Goal: Find contact information: Find contact information

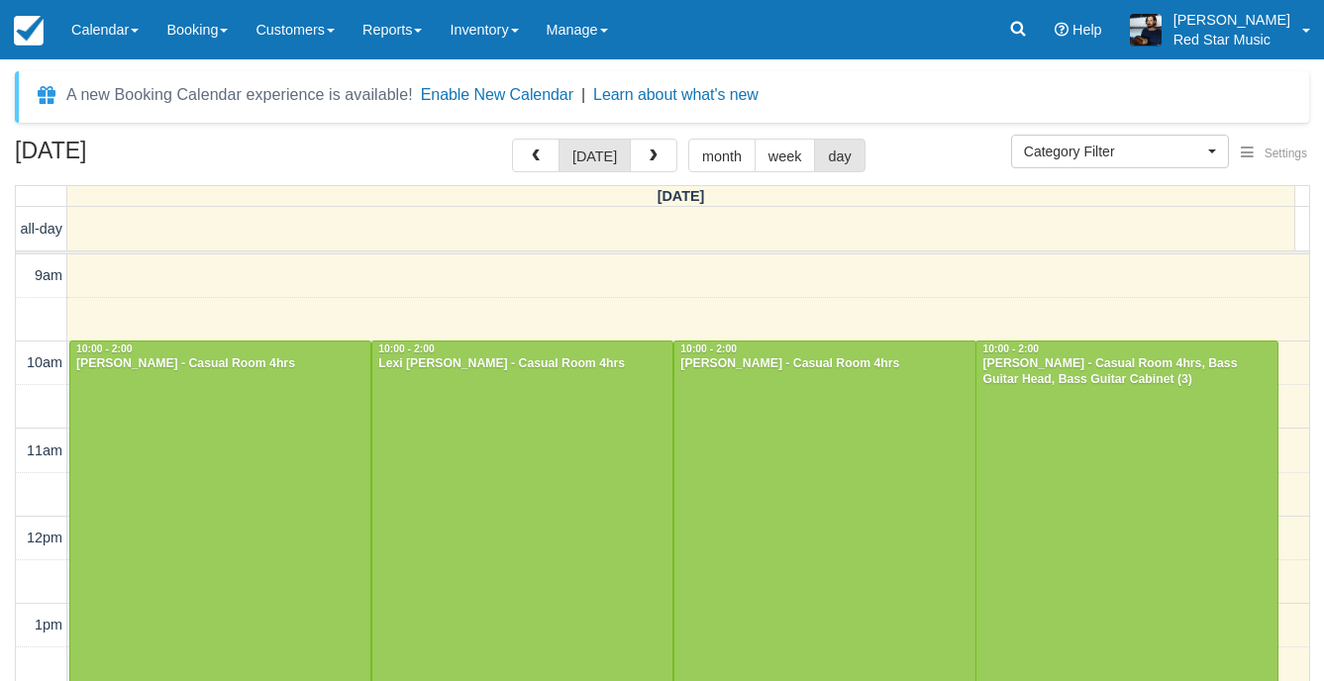
select select
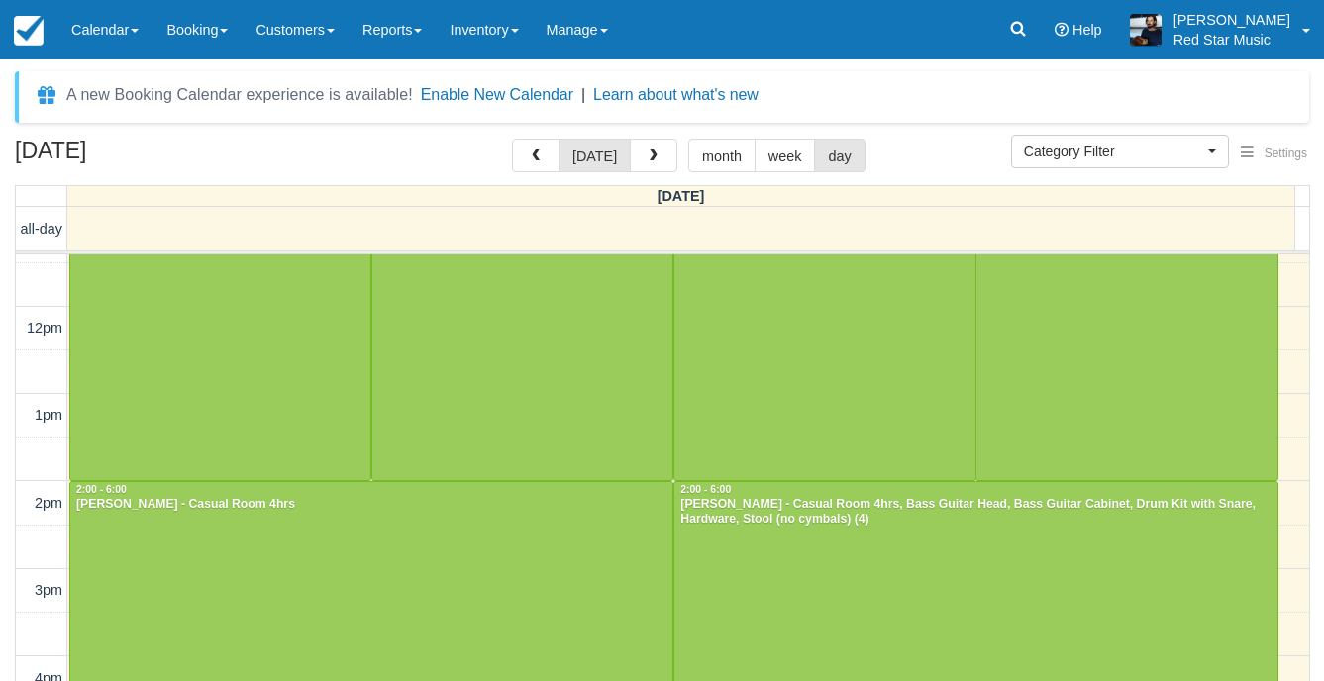
scroll to position [286, 0]
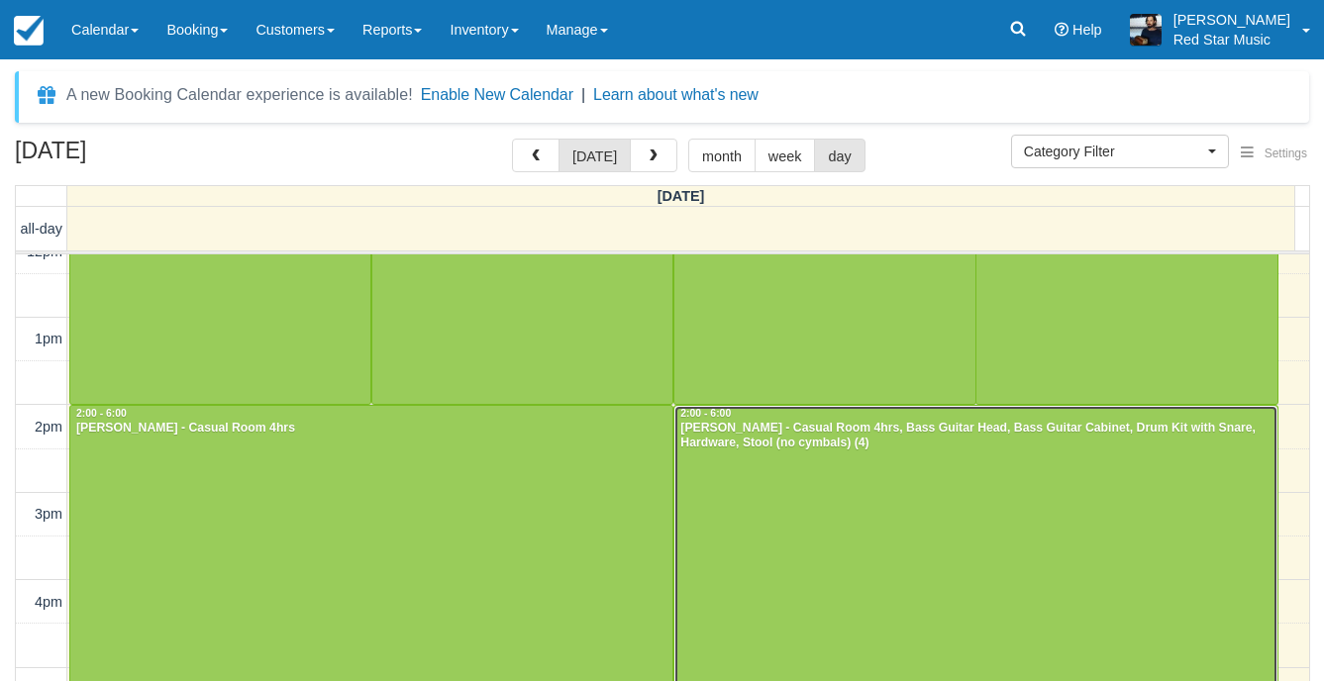
click at [1227, 562] on div at bounding box center [975, 580] width 602 height 349
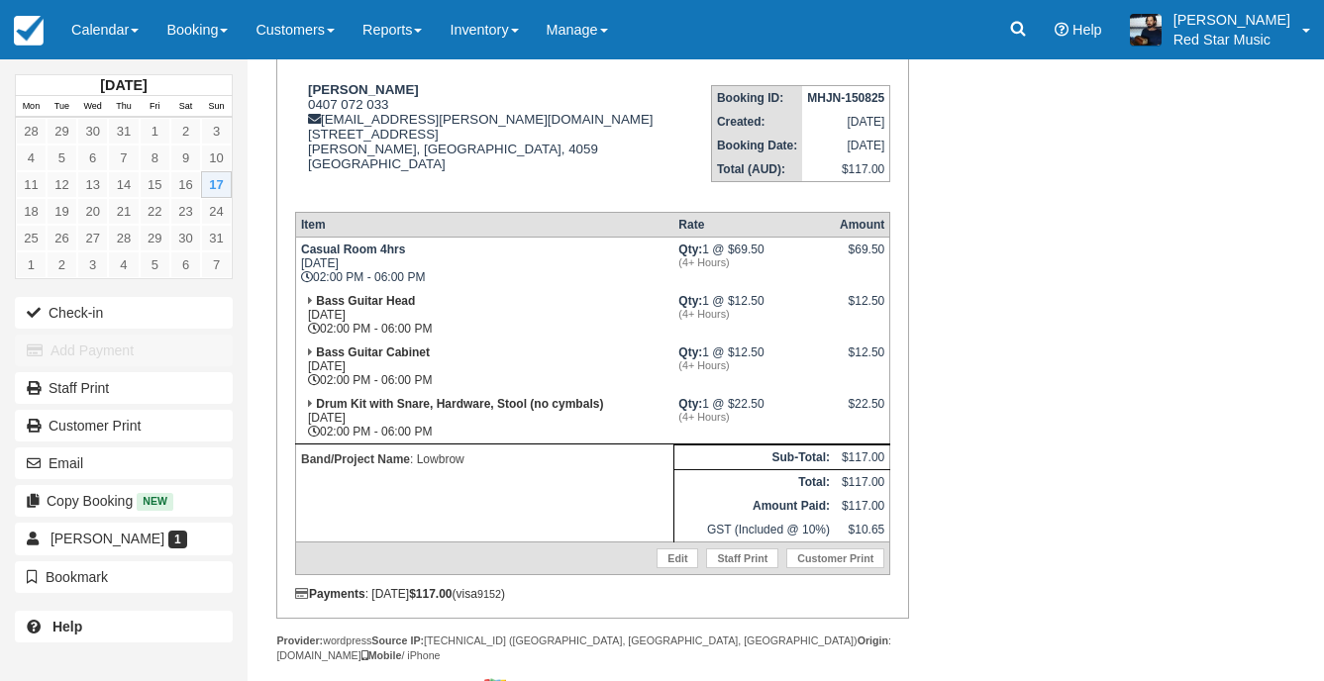
scroll to position [297, 0]
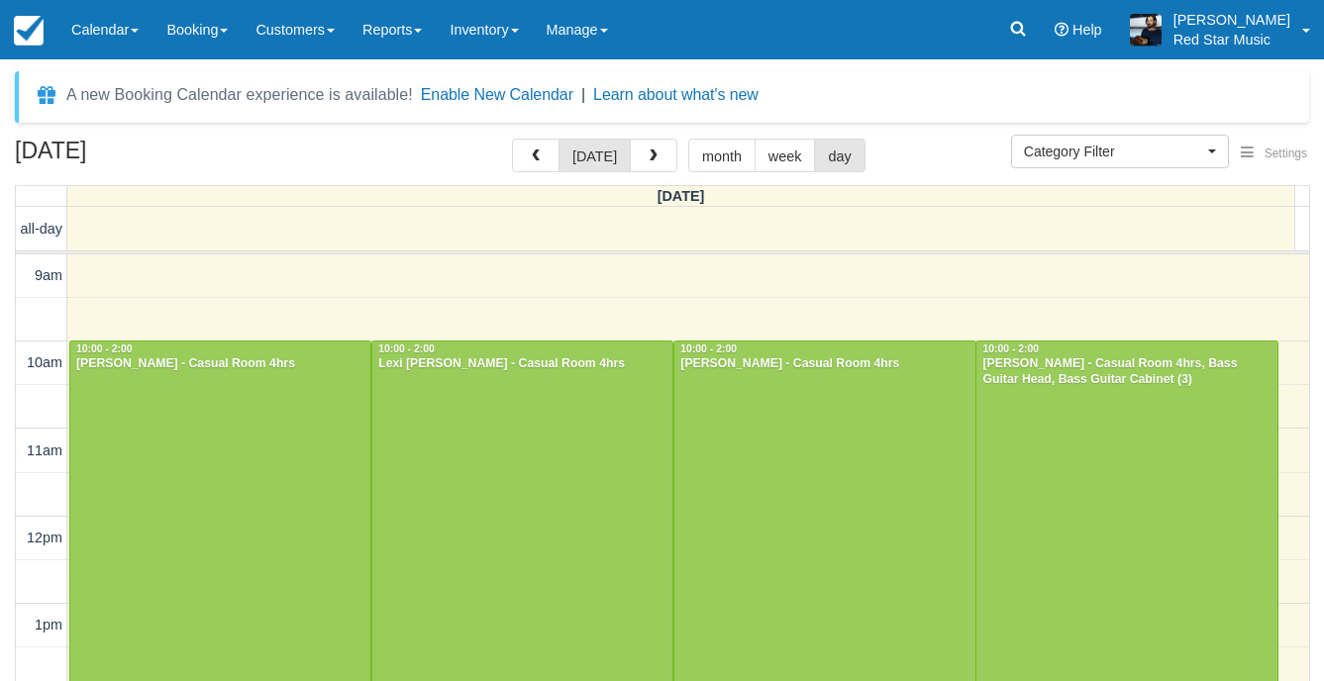
select select
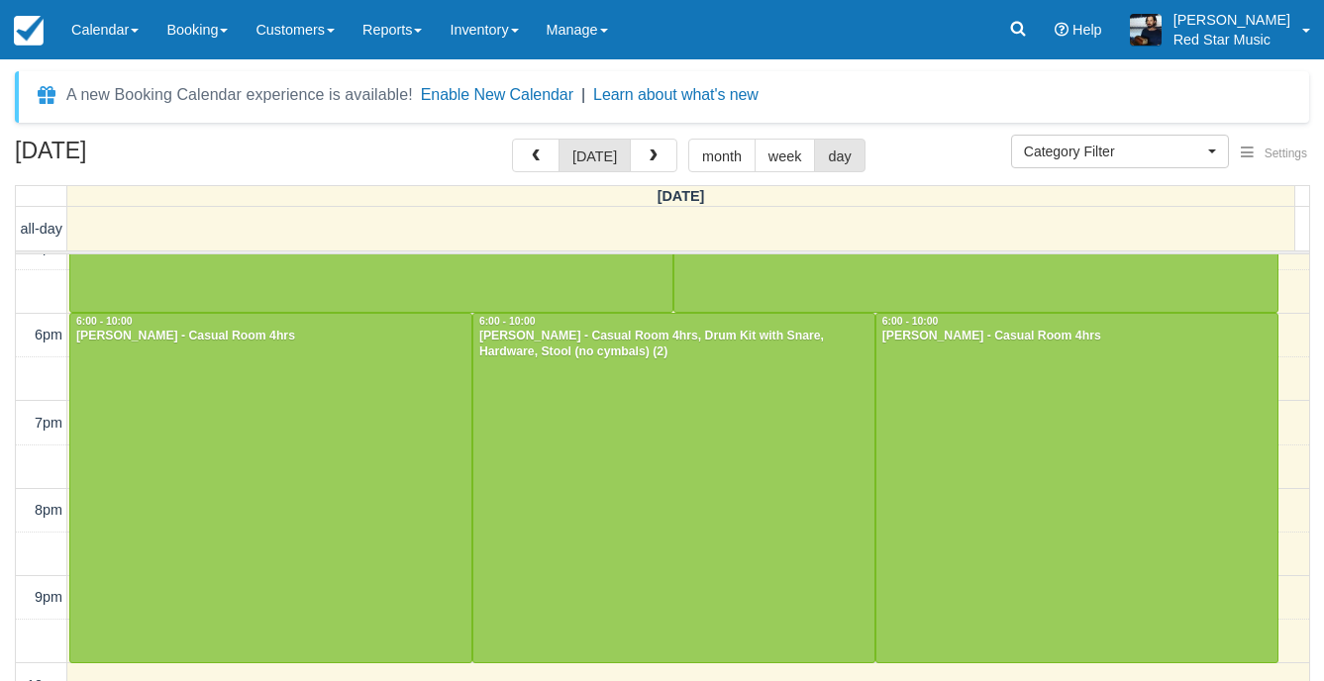
scroll to position [629, 0]
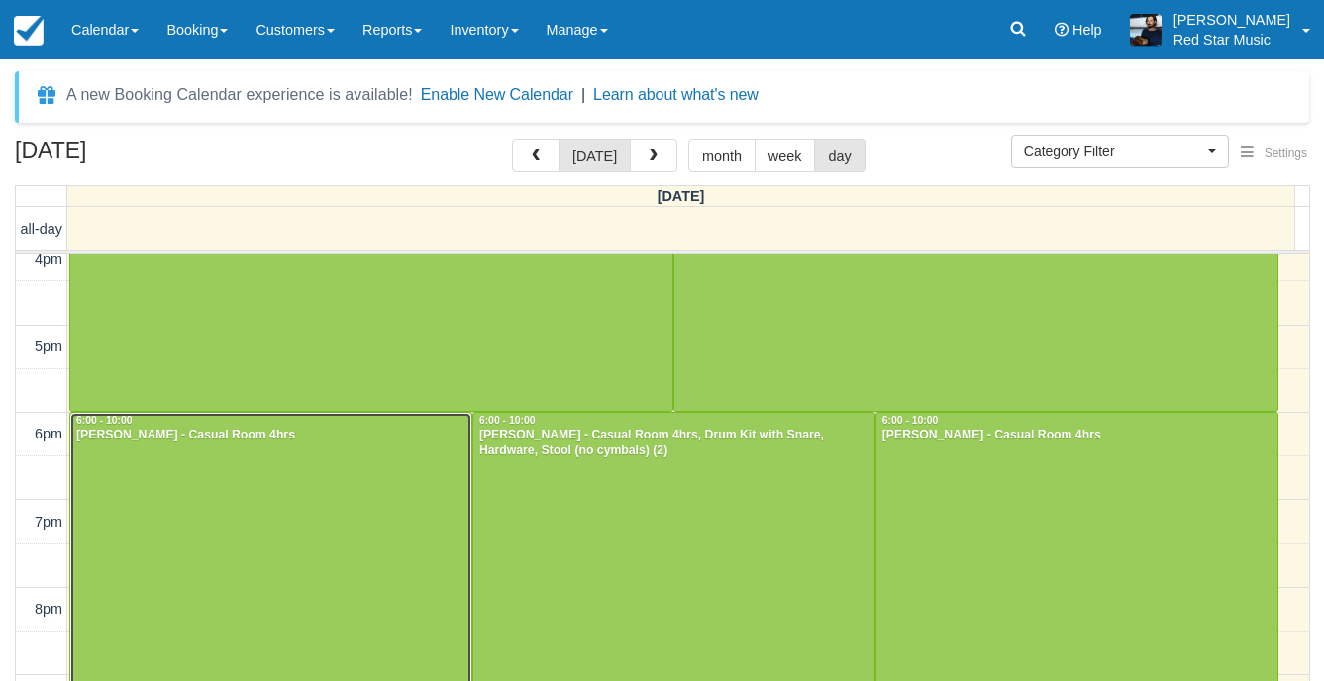
click at [333, 473] on div at bounding box center [270, 587] width 401 height 349
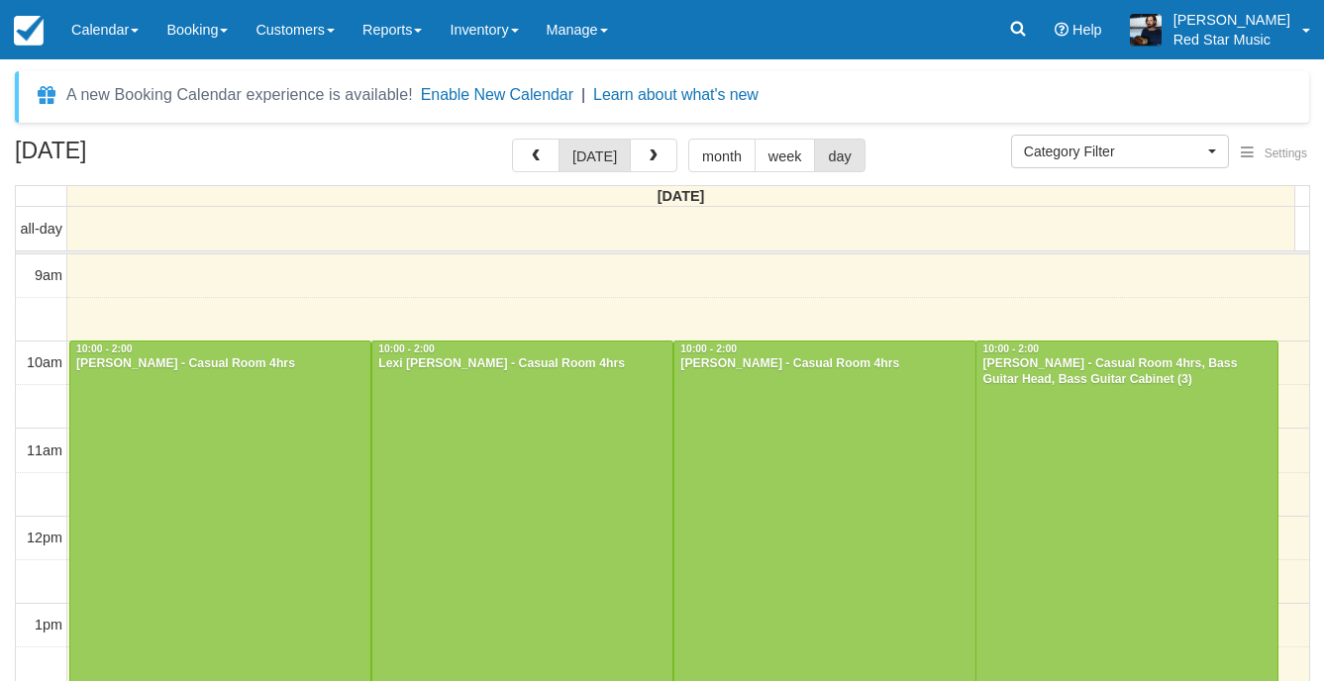
select select
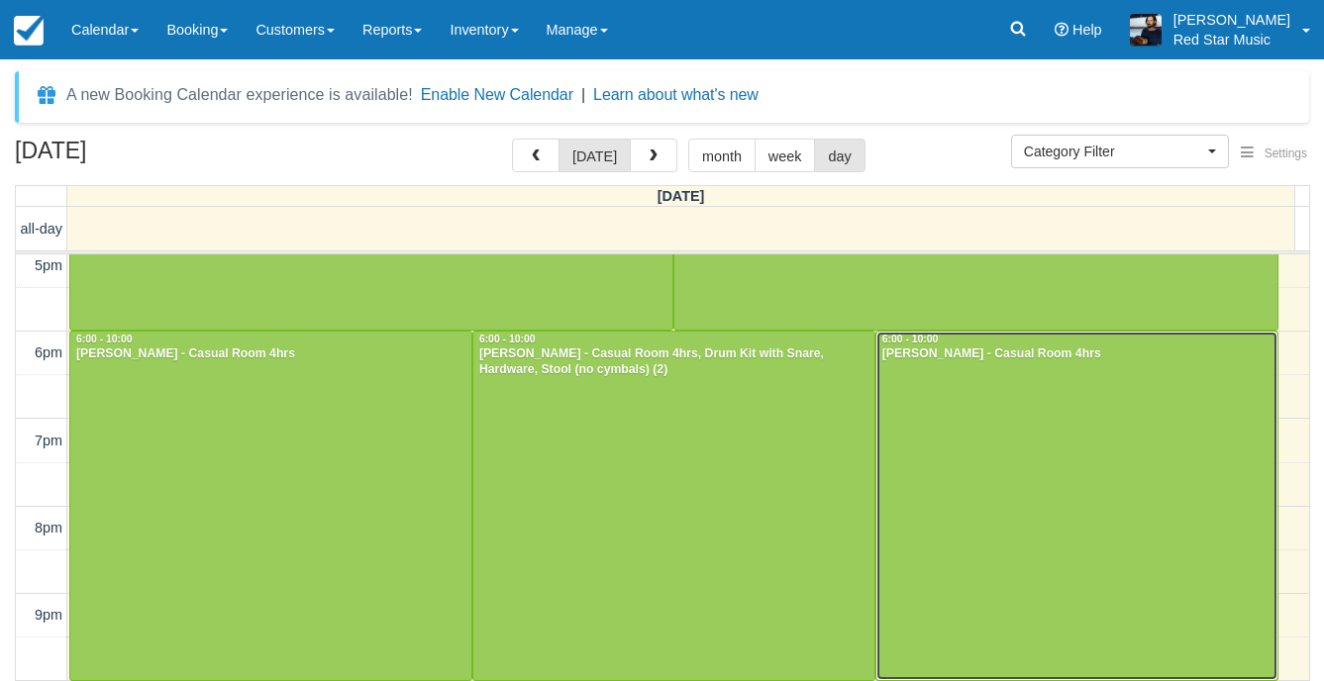
click at [996, 491] on div at bounding box center [1077, 506] width 401 height 349
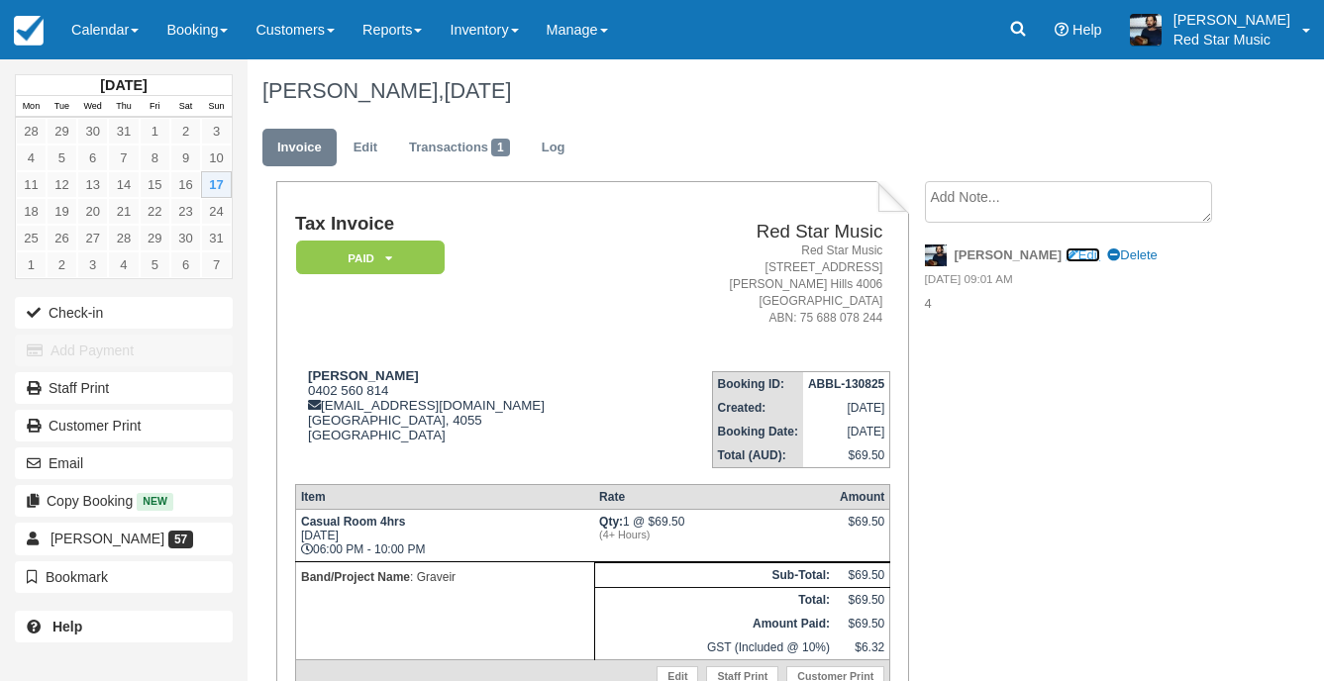
click at [1066, 252] on link "Edit" at bounding box center [1083, 255] width 35 height 15
type textarea "4"
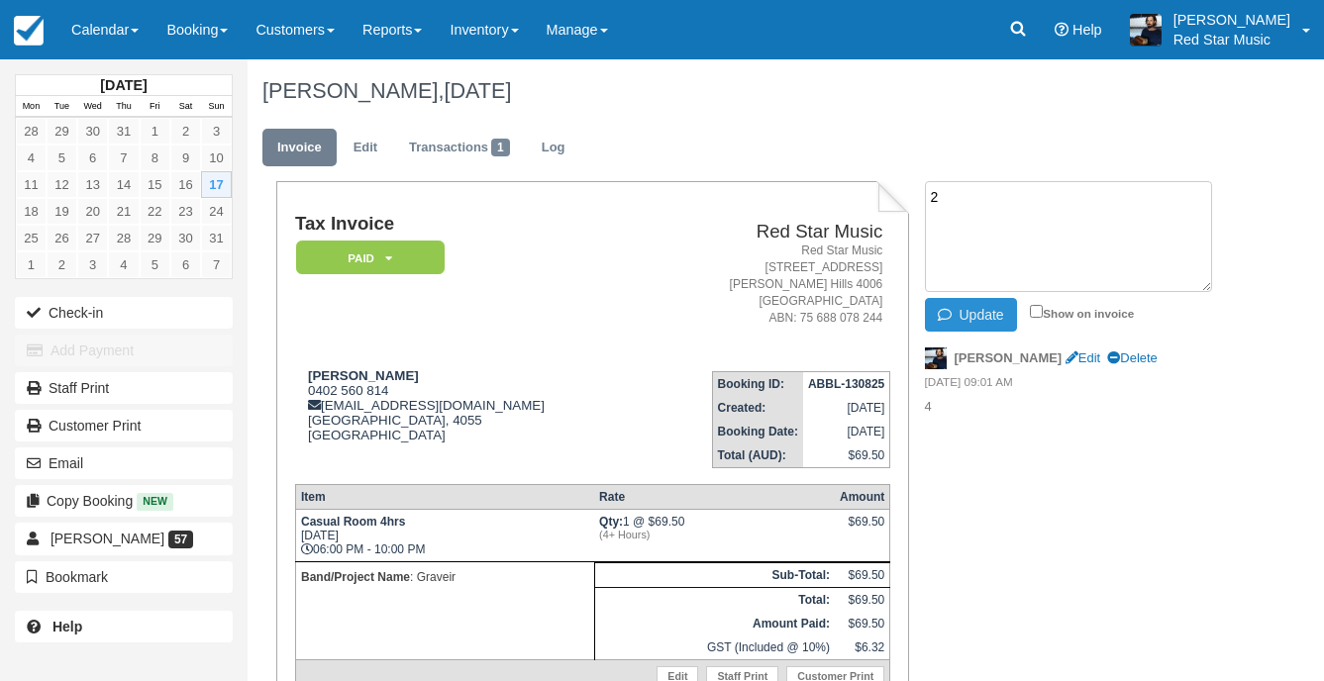
type textarea "2"
click at [970, 310] on button "Update" at bounding box center [971, 315] width 92 height 34
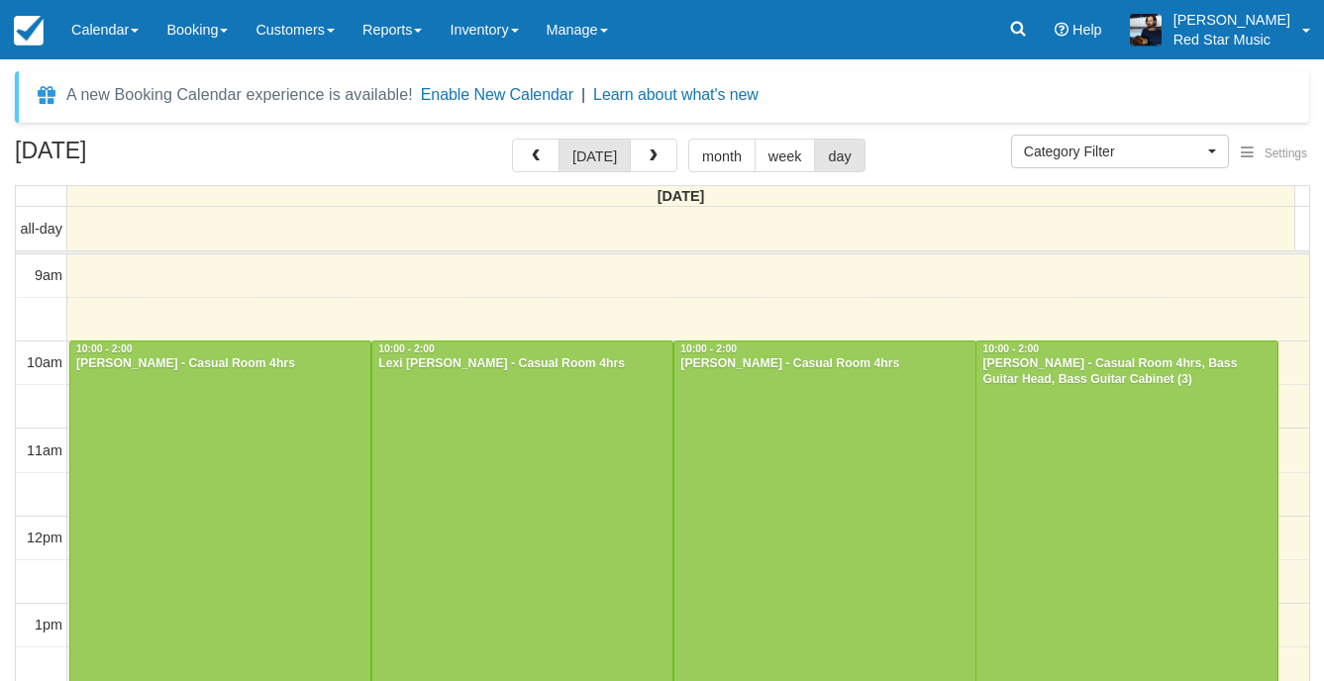
select select
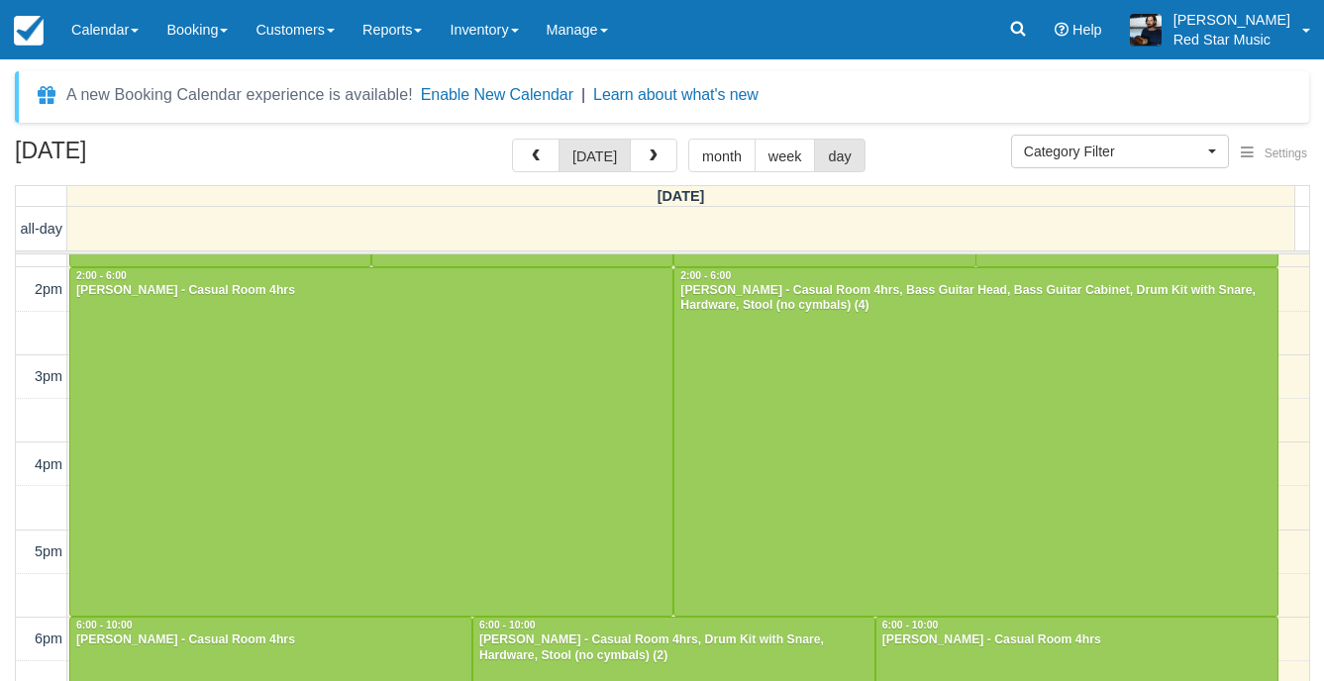
scroll to position [413, 0]
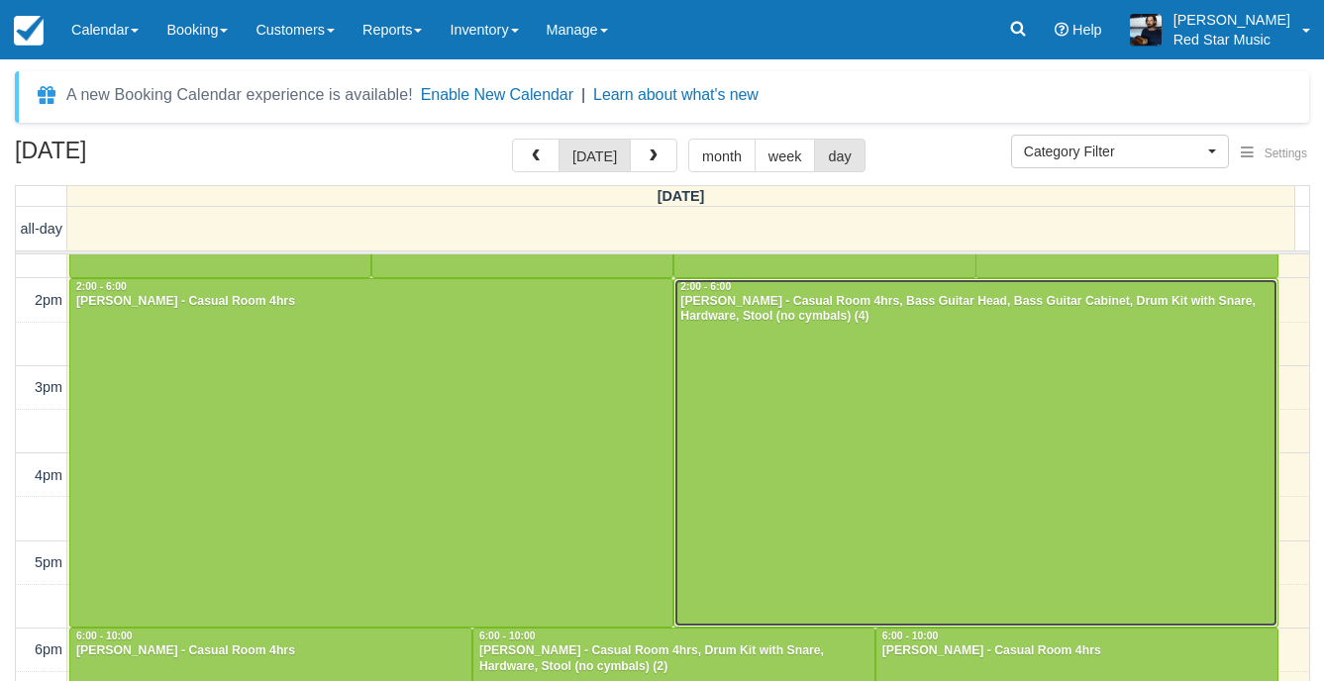
click at [840, 429] on div at bounding box center [975, 453] width 602 height 349
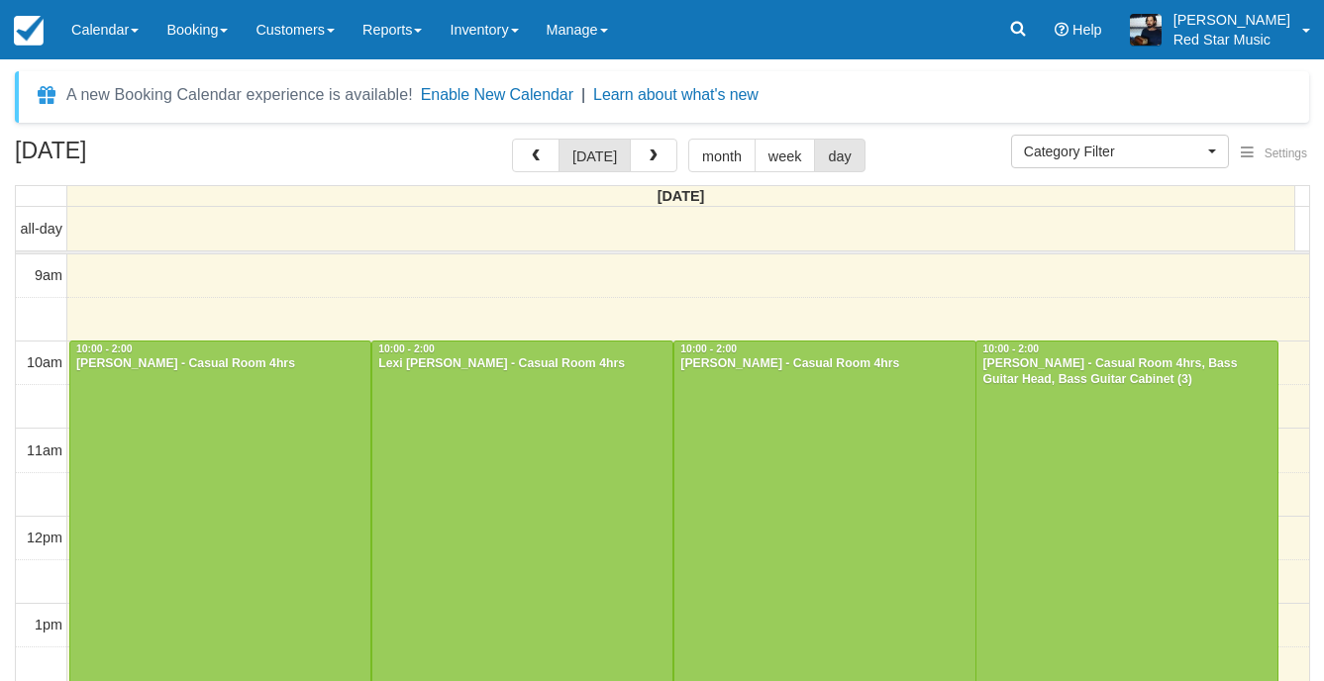
select select
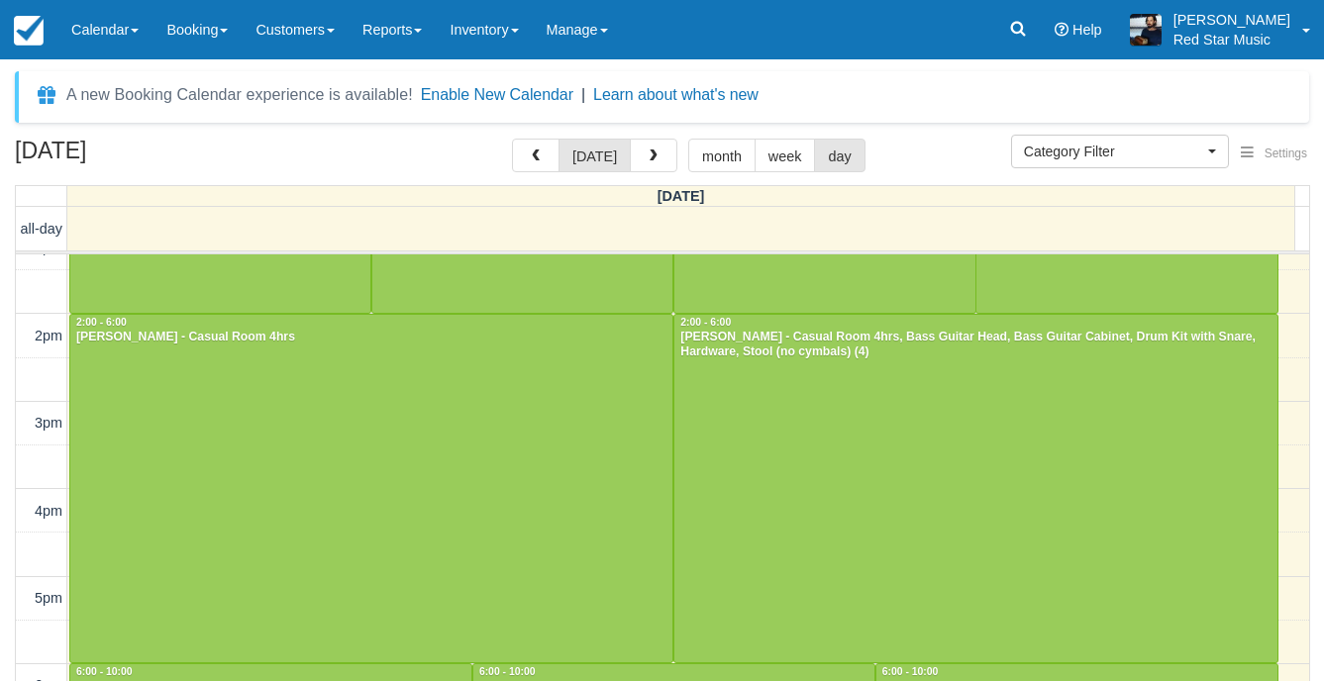
scroll to position [611, 0]
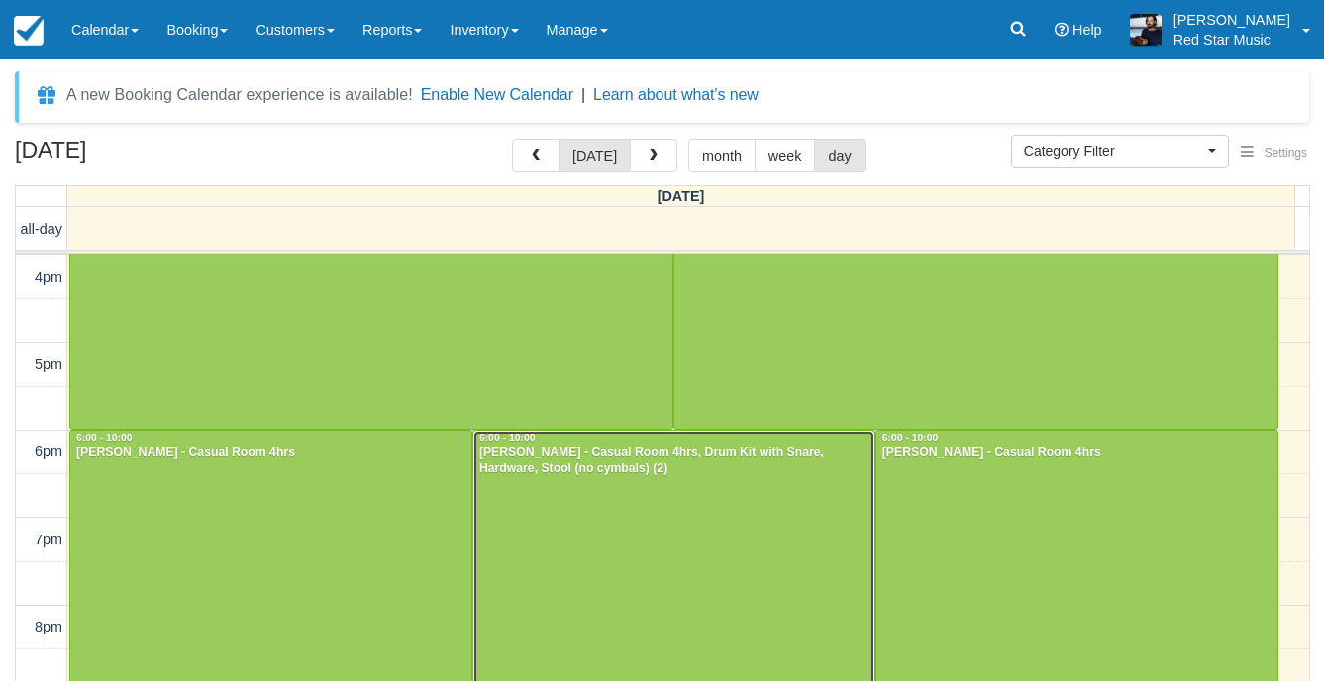
click at [672, 535] on div at bounding box center [673, 605] width 401 height 349
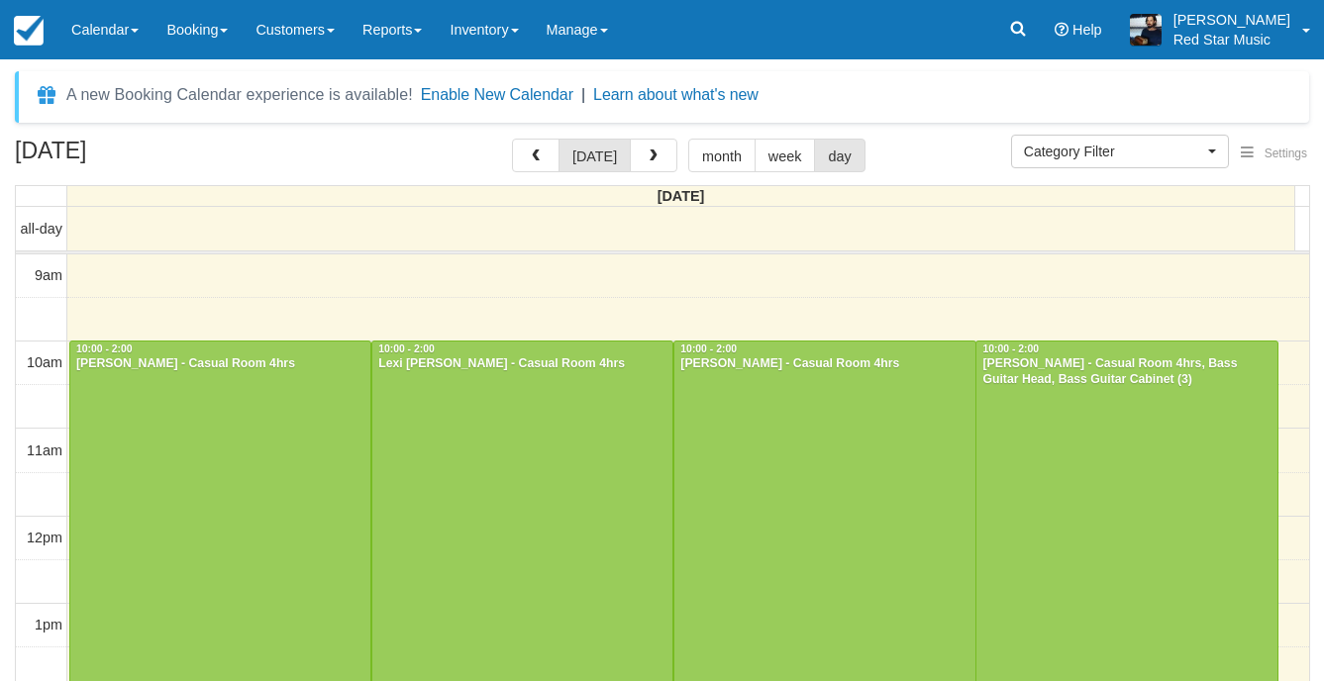
select select
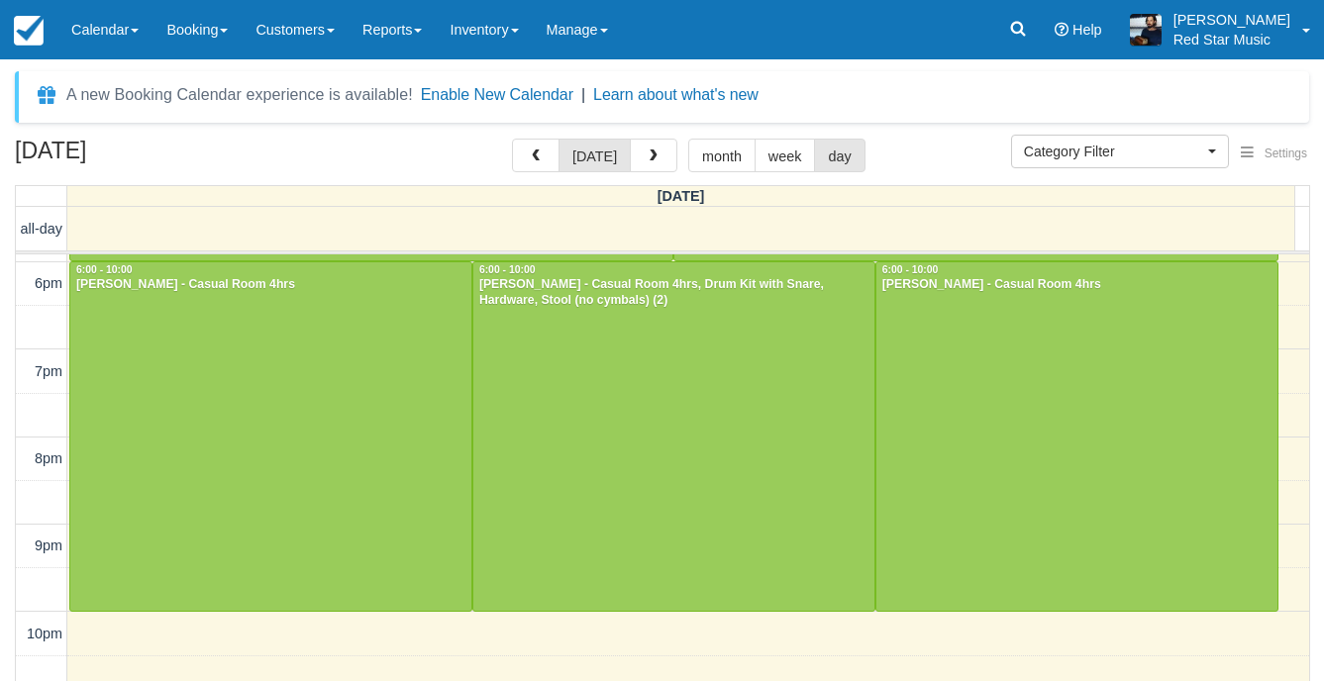
scroll to position [827, 0]
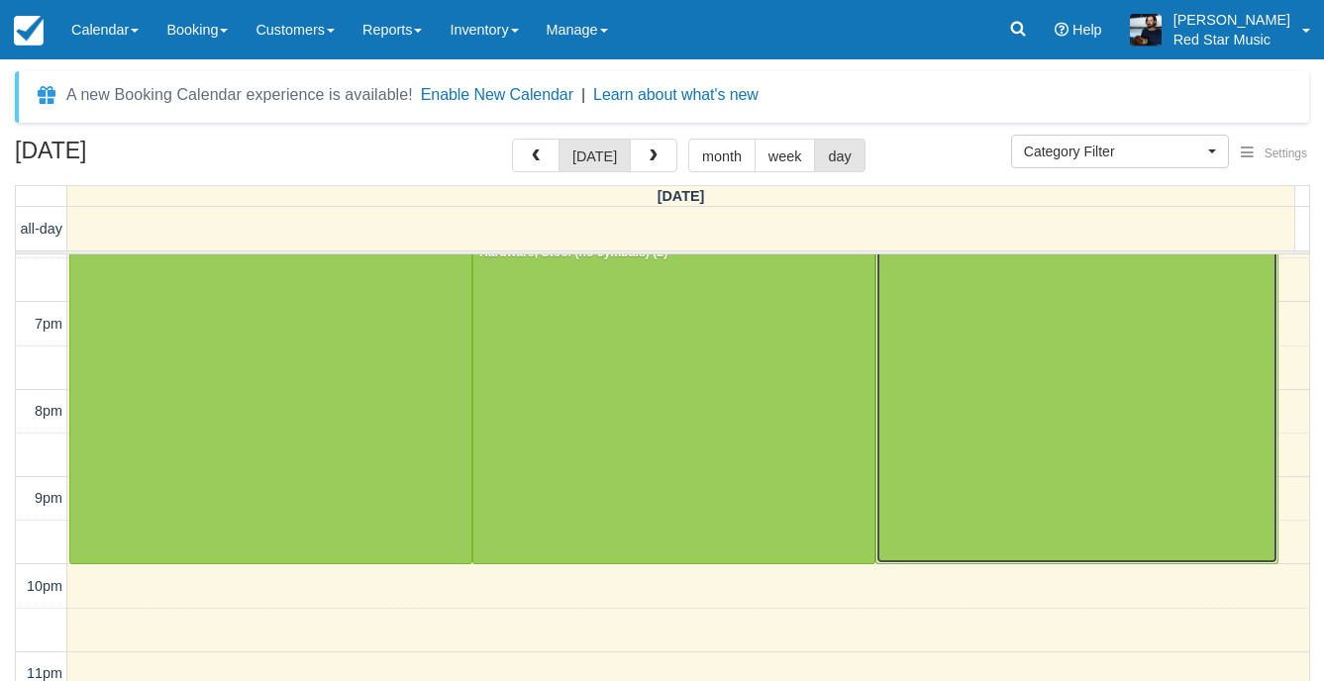
click at [993, 389] on div at bounding box center [1077, 389] width 401 height 349
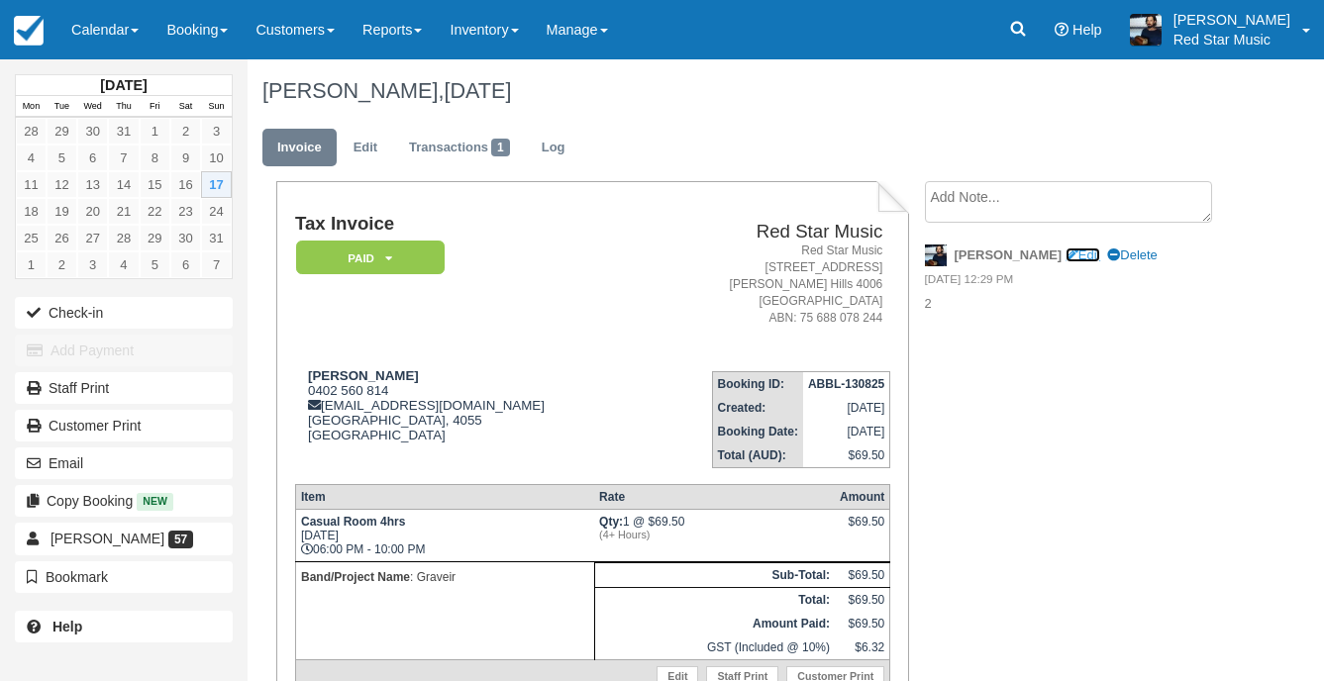
click at [1066, 254] on link "Edit" at bounding box center [1083, 255] width 35 height 15
type textarea "2"
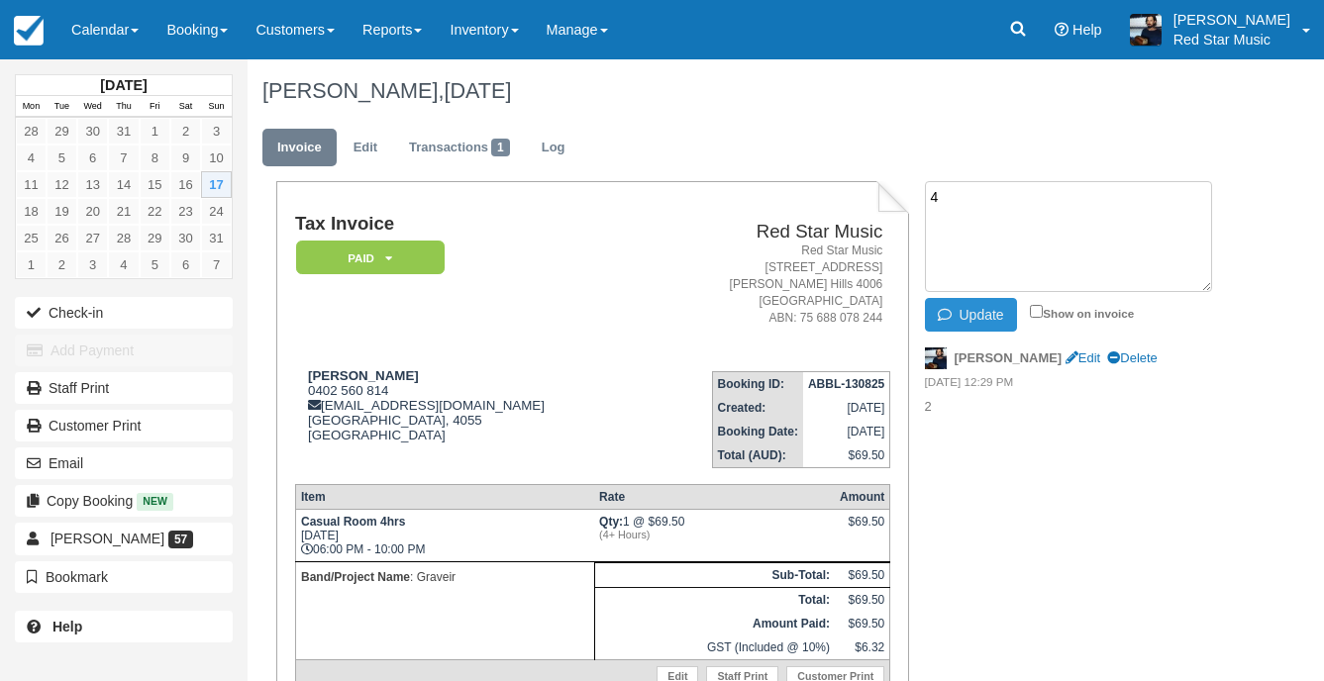
type textarea "4"
click at [979, 319] on button "Update" at bounding box center [971, 315] width 92 height 34
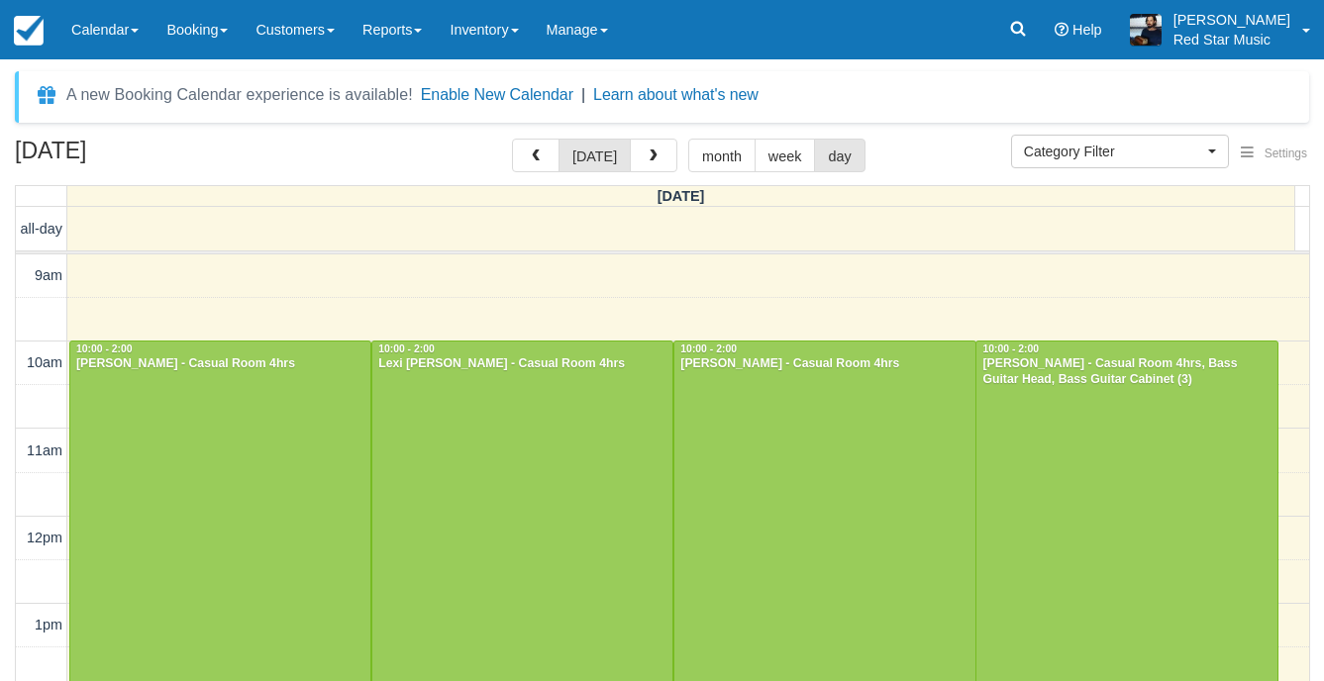
select select
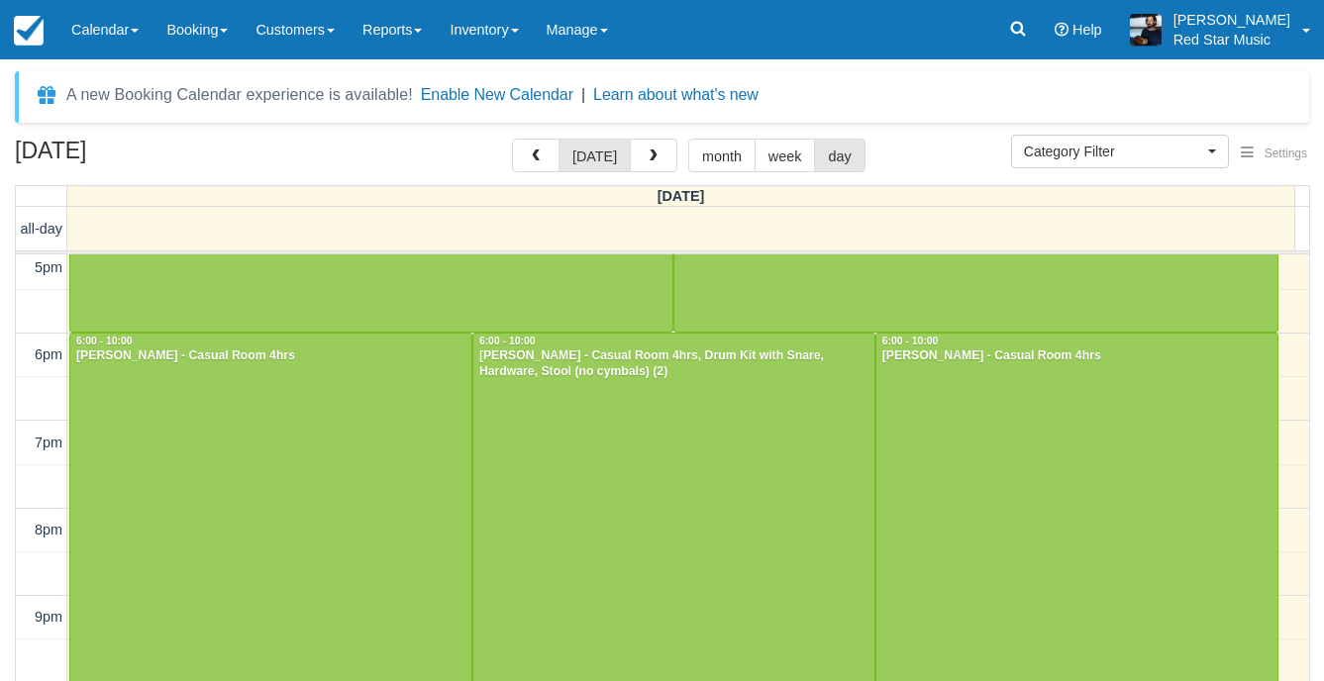
scroll to position [710, 0]
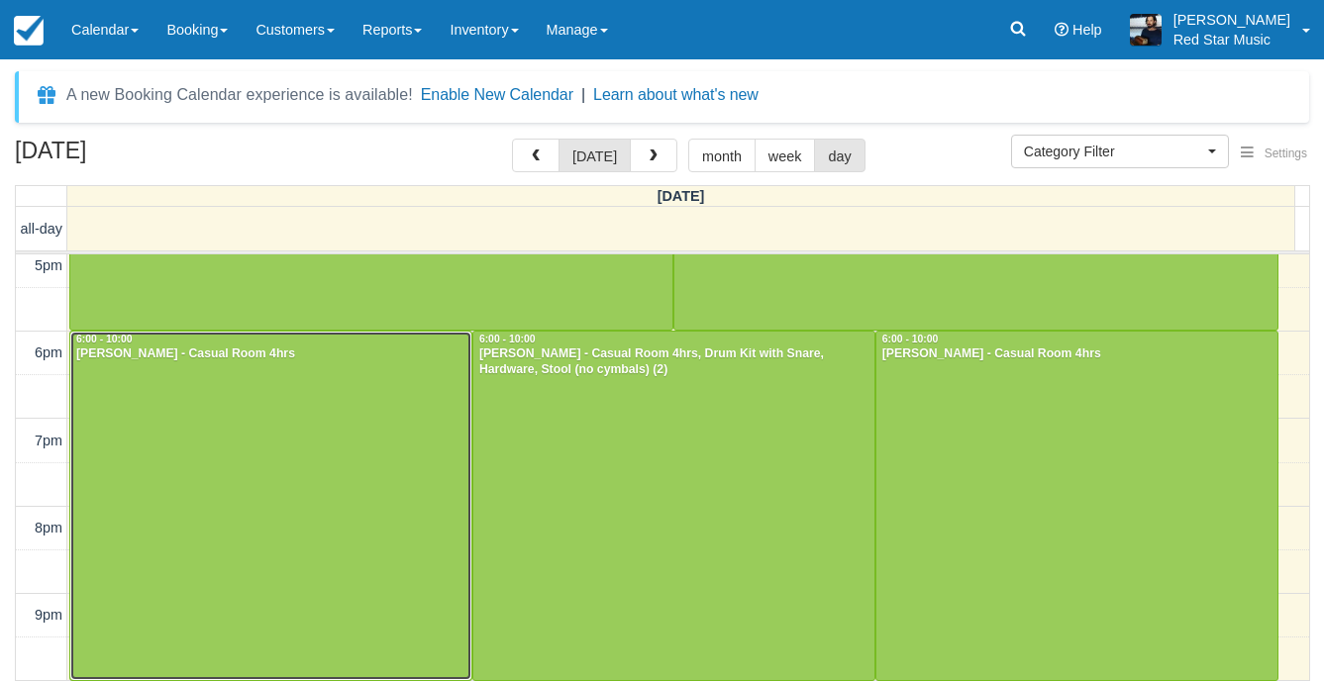
click at [241, 464] on div at bounding box center [270, 506] width 401 height 349
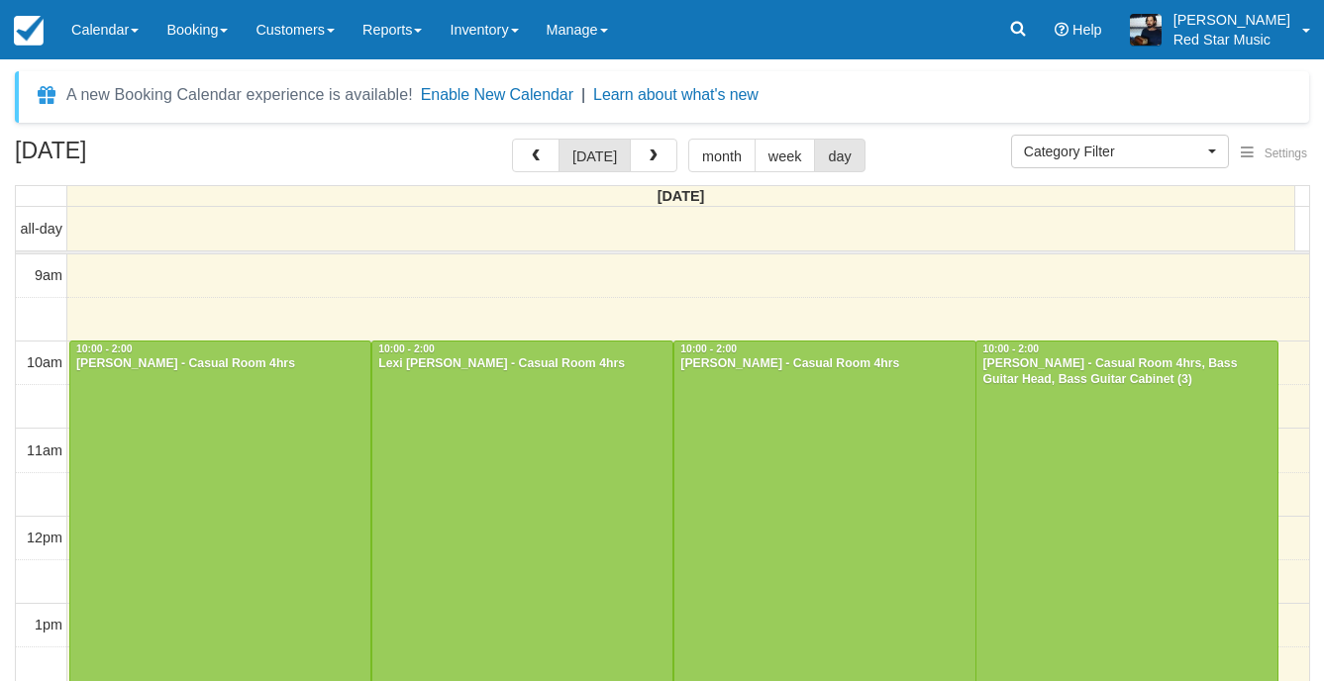
select select
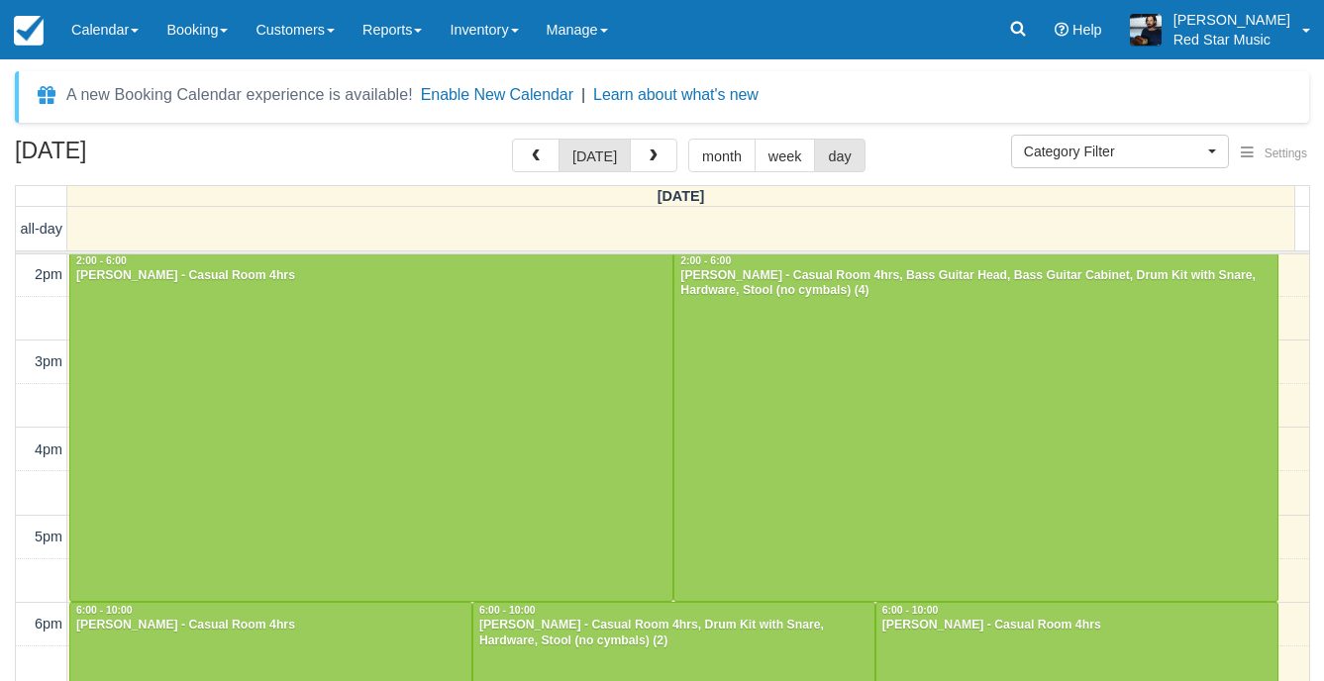
scroll to position [431, 0]
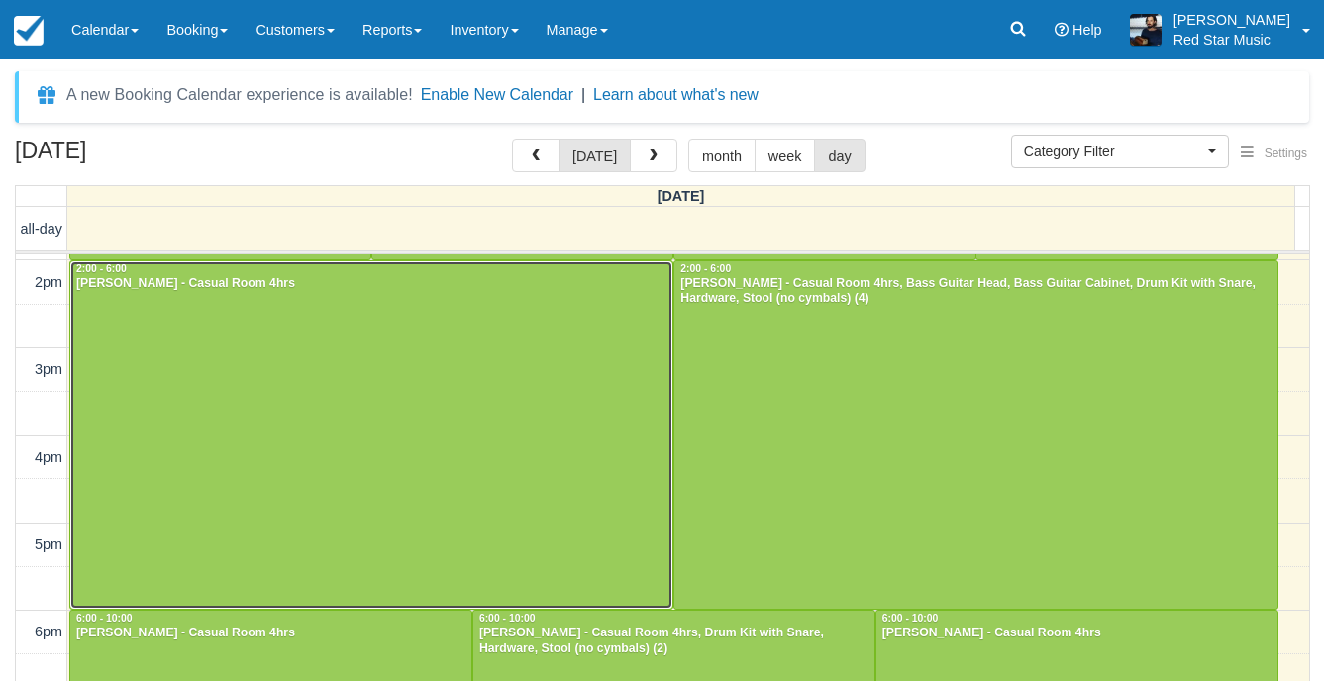
click at [449, 467] on div at bounding box center [371, 435] width 602 height 349
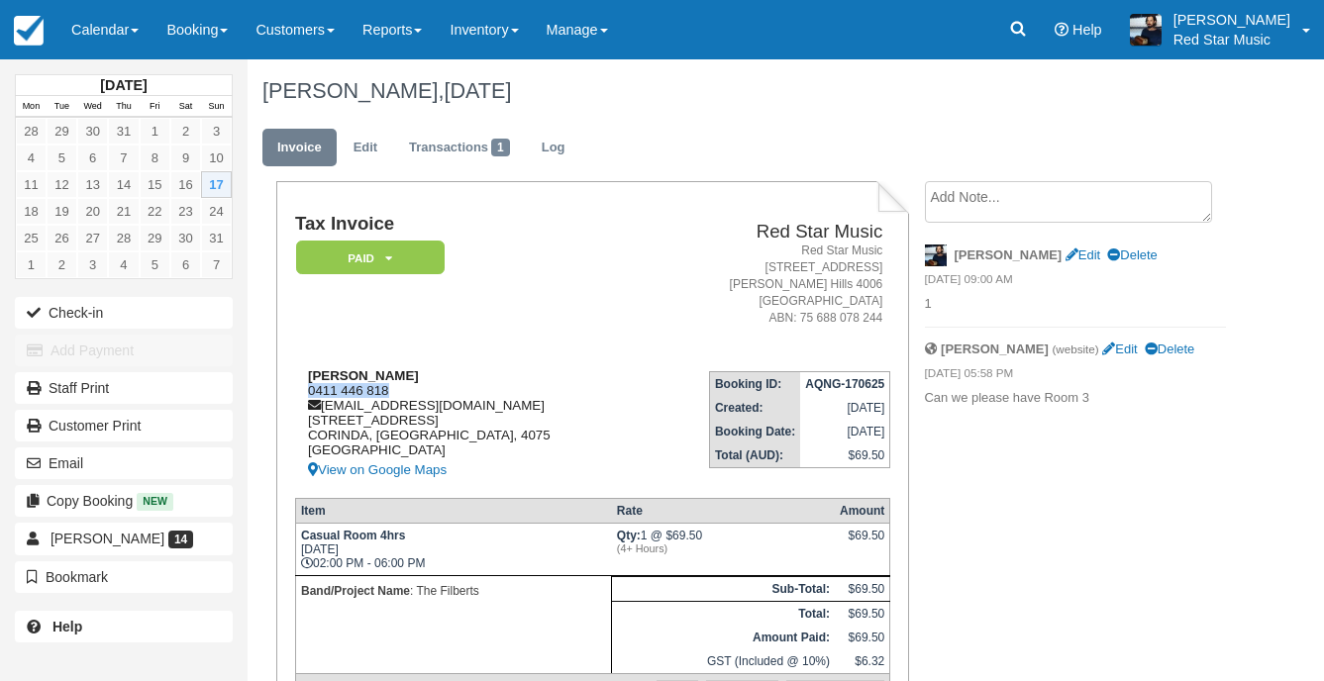
drag, startPoint x: 390, startPoint y: 387, endPoint x: 306, endPoint y: 385, distance: 84.2
click at [306, 385] on div "[PERSON_NAME] 0411 446 818 [EMAIL_ADDRESS][DOMAIN_NAME] [STREET_ADDRESS] View o…" at bounding box center [469, 425] width 348 height 114
copy div "0411 446 818"
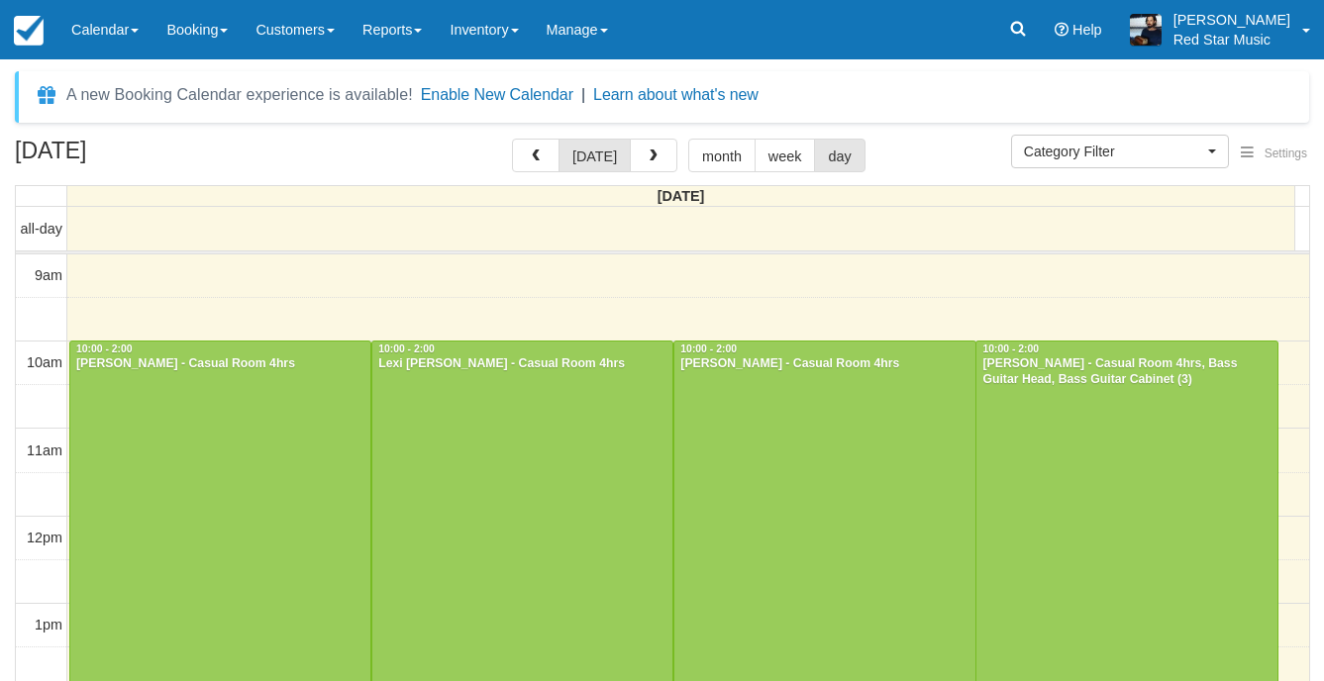
select select
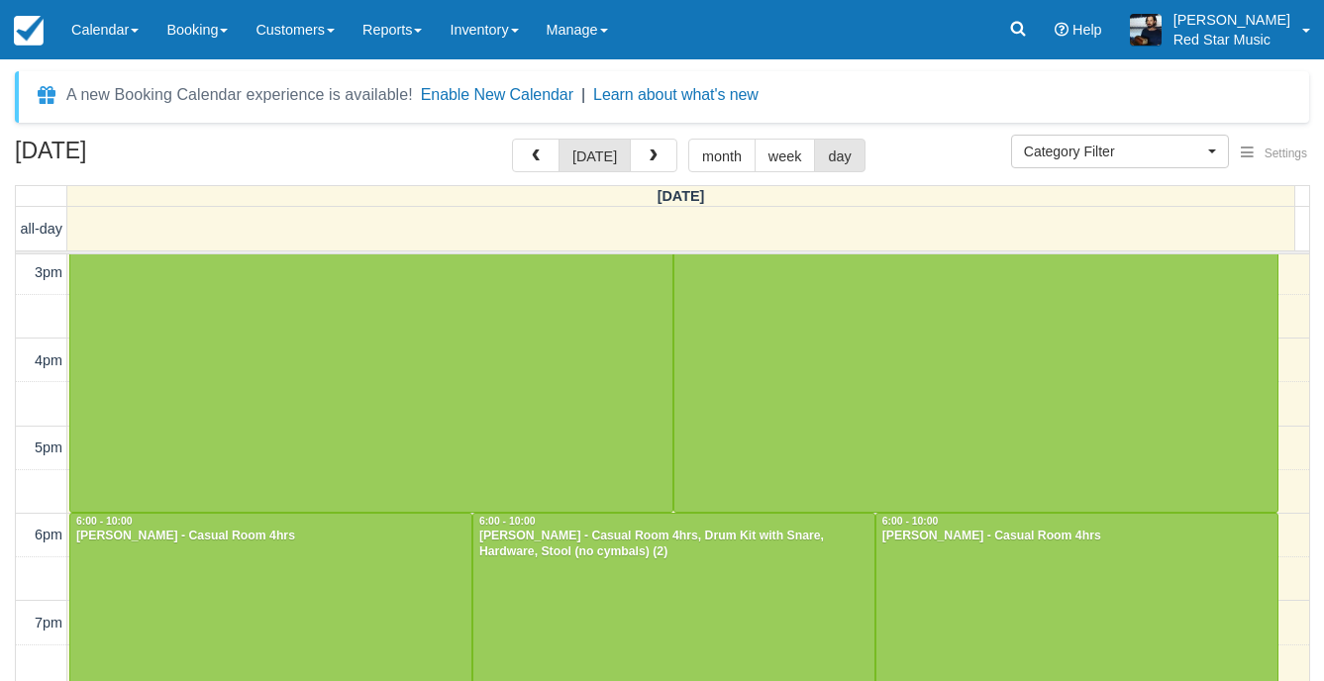
scroll to position [413, 0]
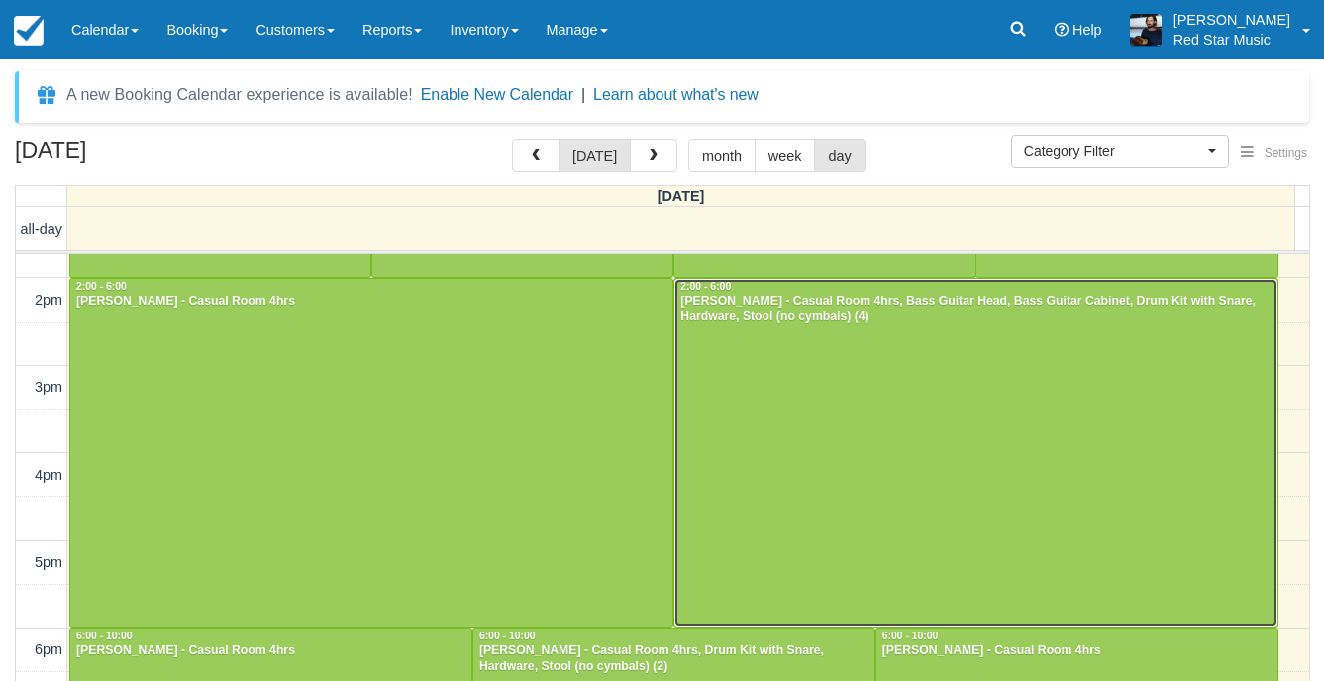
click at [840, 504] on div at bounding box center [975, 453] width 602 height 349
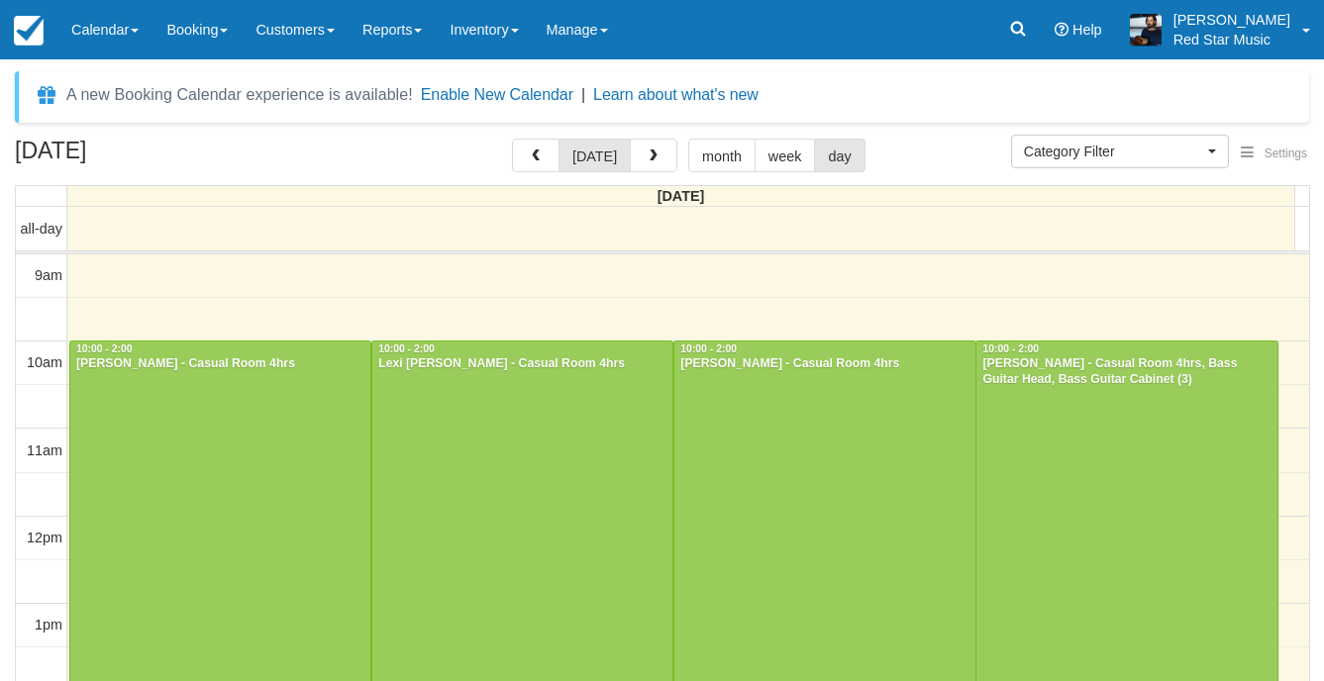
select select
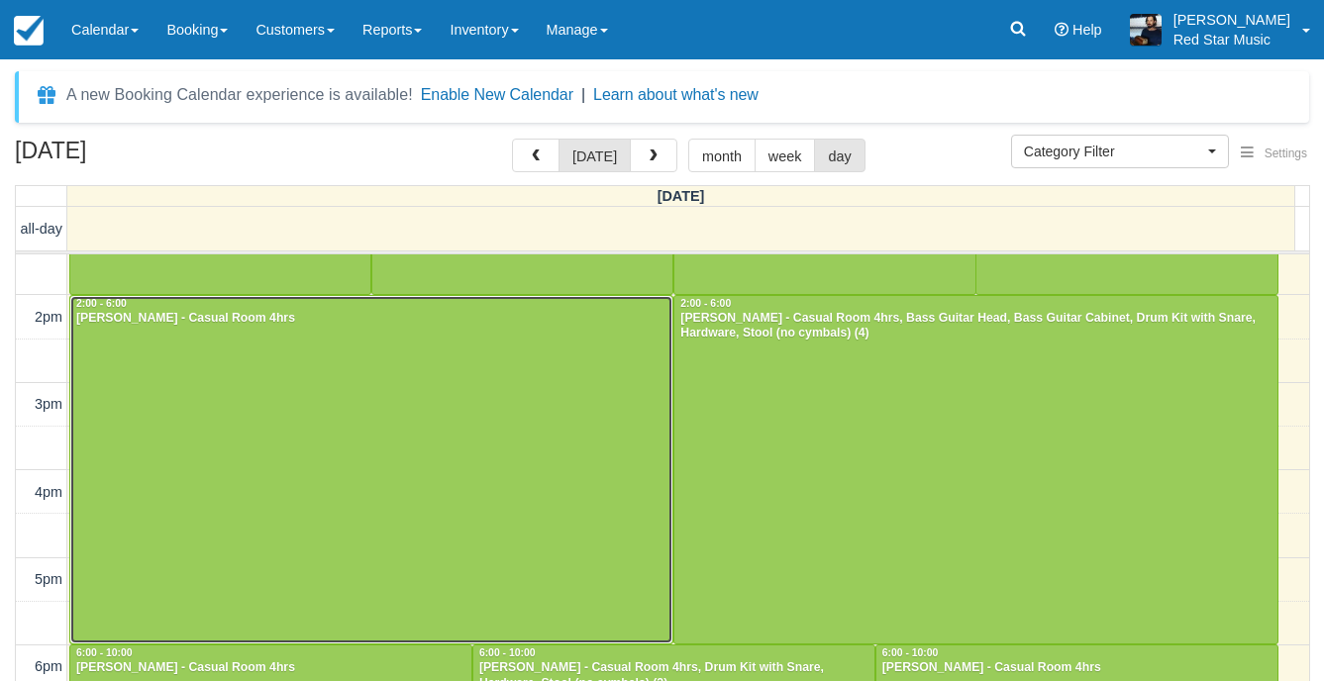
click at [261, 397] on div at bounding box center [371, 470] width 602 height 349
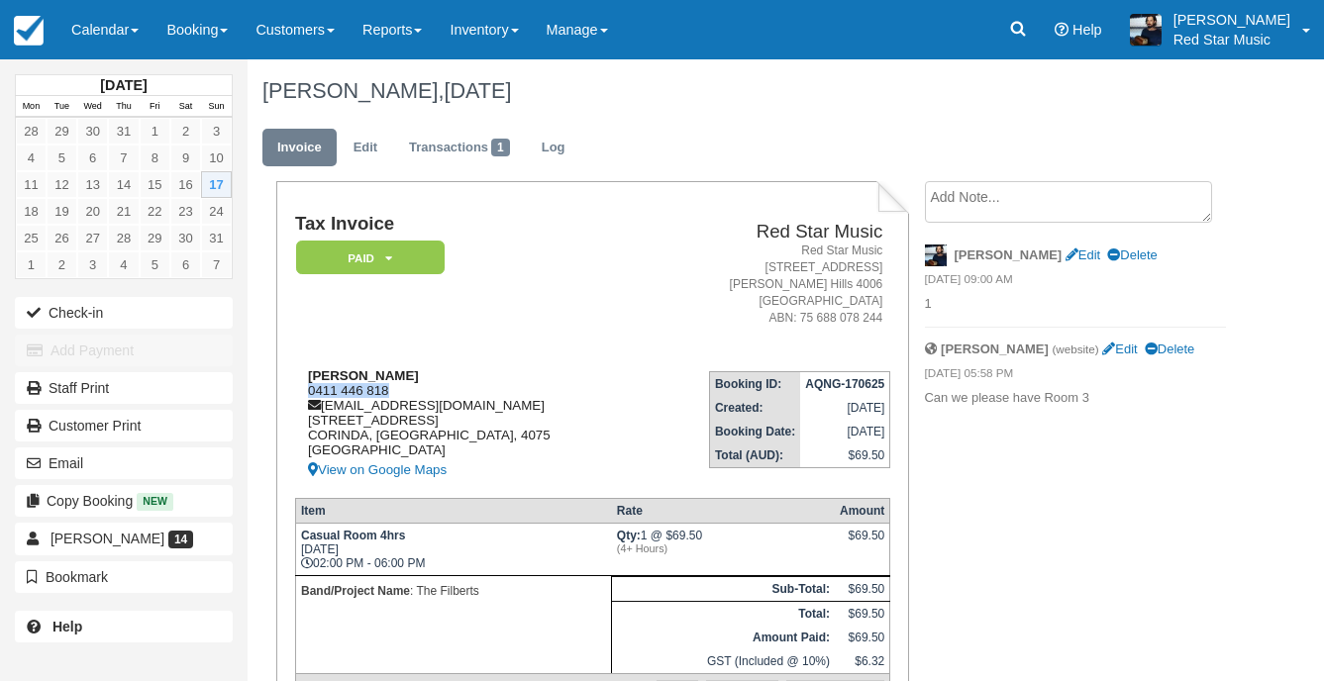
drag, startPoint x: 395, startPoint y: 384, endPoint x: 308, endPoint y: 386, distance: 87.2
click at [308, 386] on div "[PERSON_NAME] 0411 446 818 [EMAIL_ADDRESS][DOMAIN_NAME] [STREET_ADDRESS] View o…" at bounding box center [469, 425] width 348 height 114
copy div "0411 446 818"
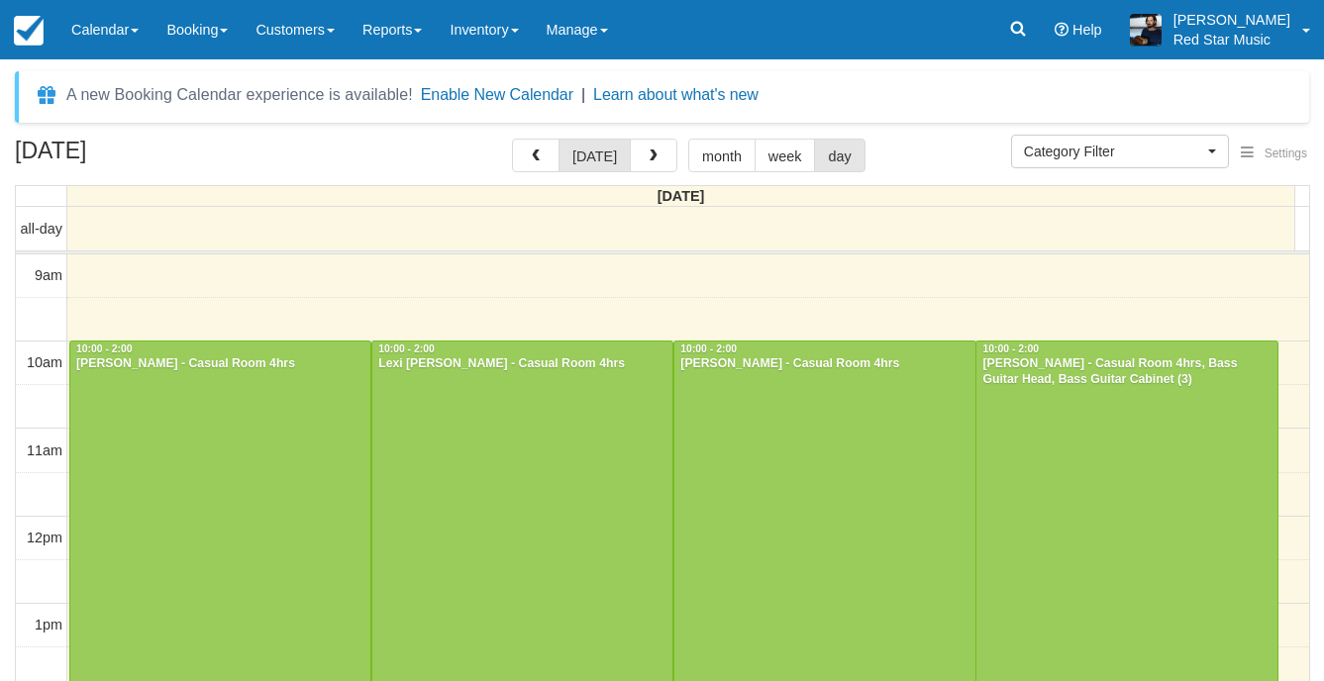
select select
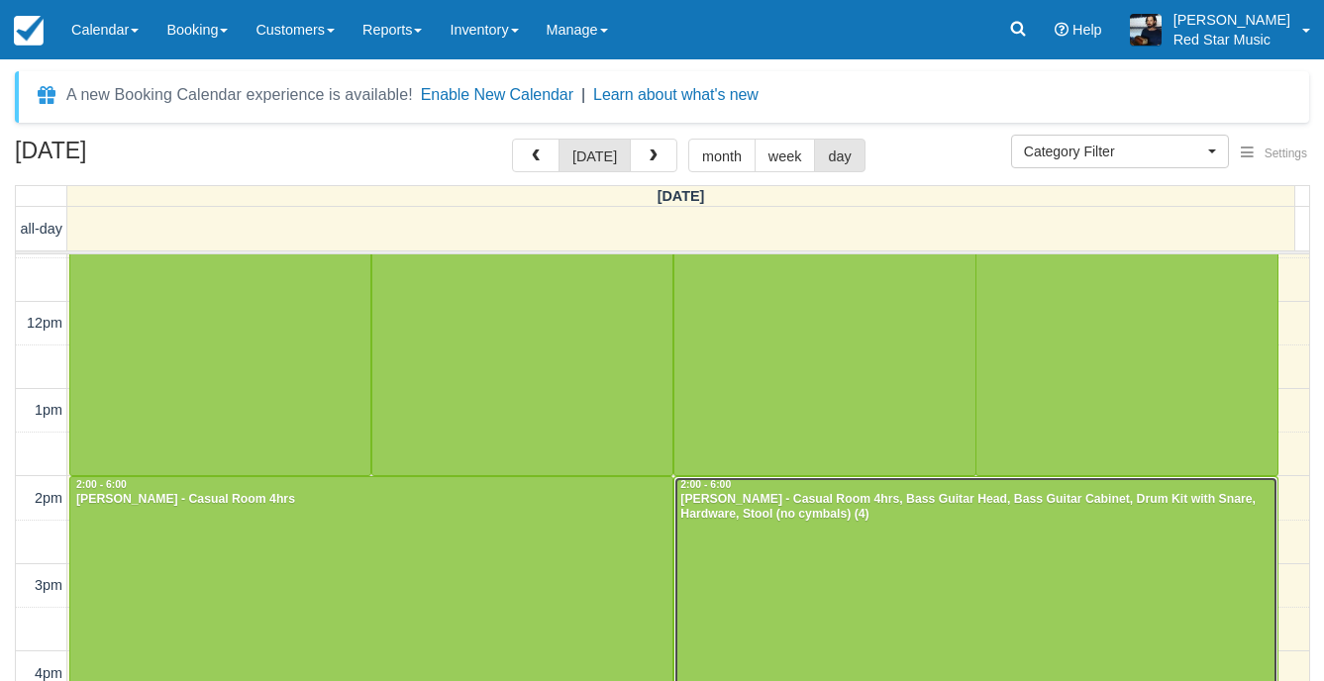
click at [1072, 581] on div at bounding box center [975, 651] width 602 height 349
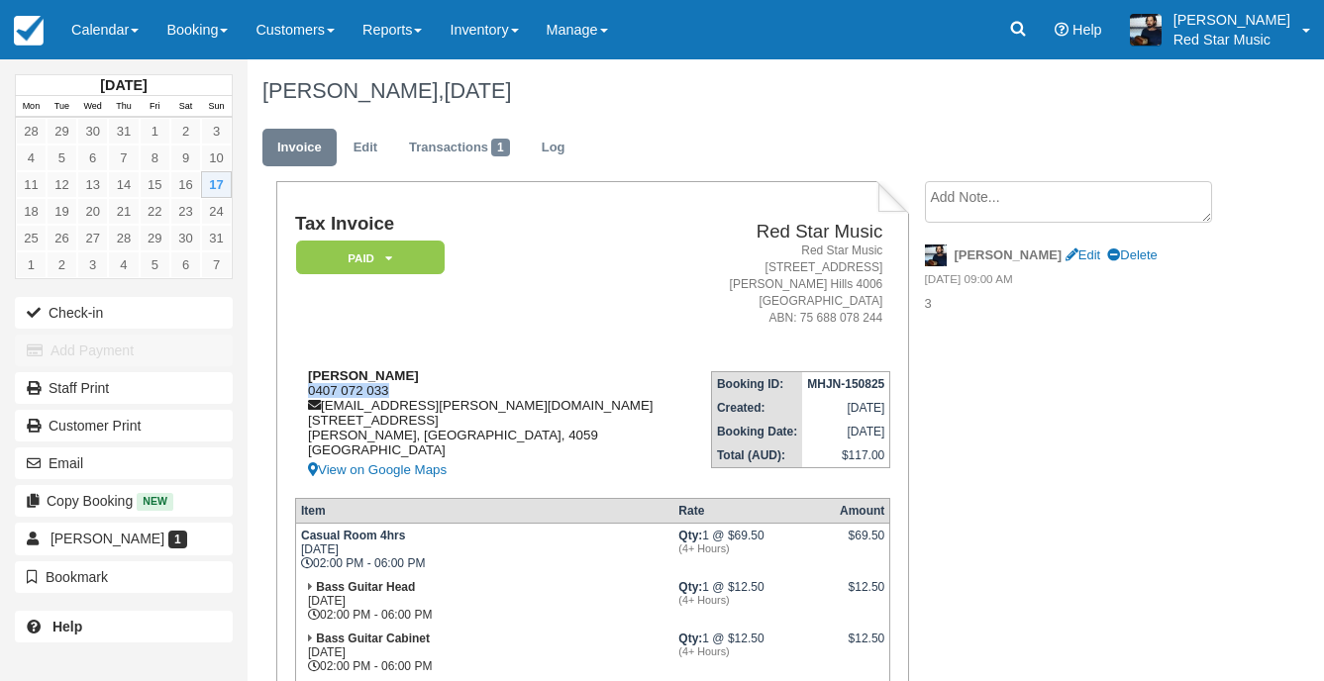
drag, startPoint x: 392, startPoint y: 391, endPoint x: 304, endPoint y: 389, distance: 88.2
click at [304, 389] on div "Sabyr Kime 0407 072 033 sabyr.kime@me.com 11/2 Ballymore Street Kelvin Grove, Q…" at bounding box center [493, 425] width 396 height 114
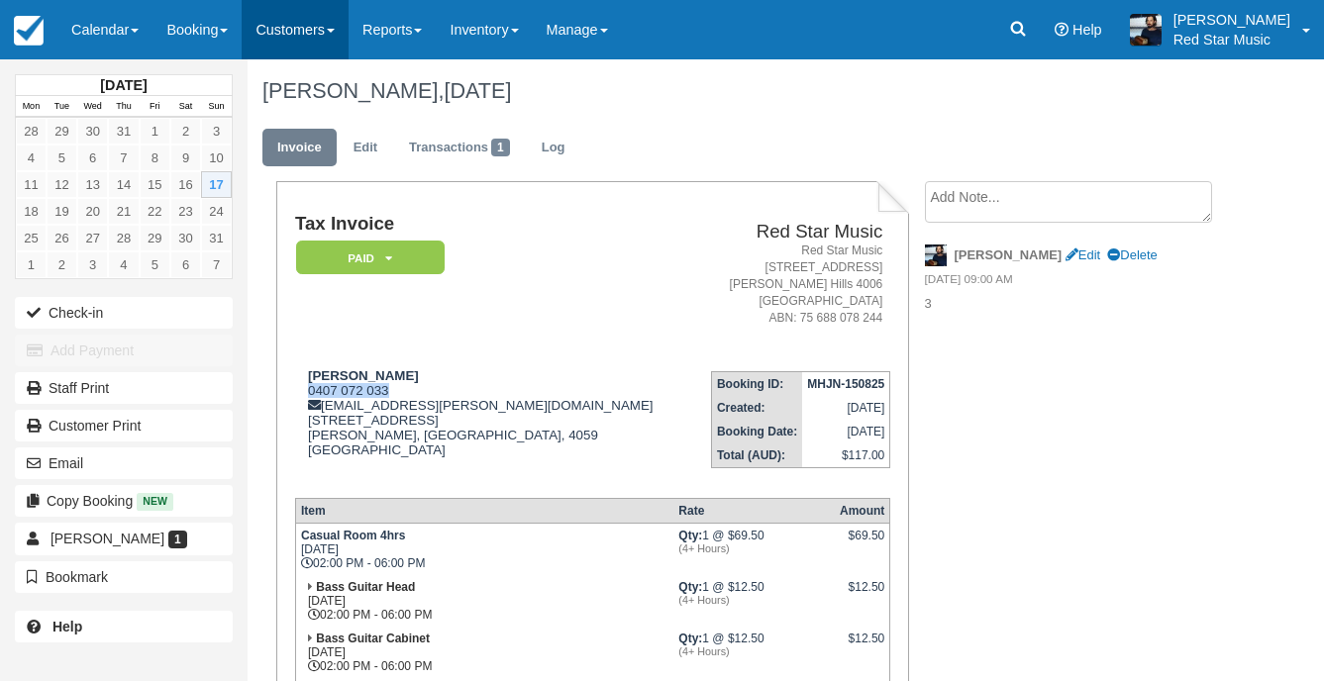
copy div "0407 072 033"
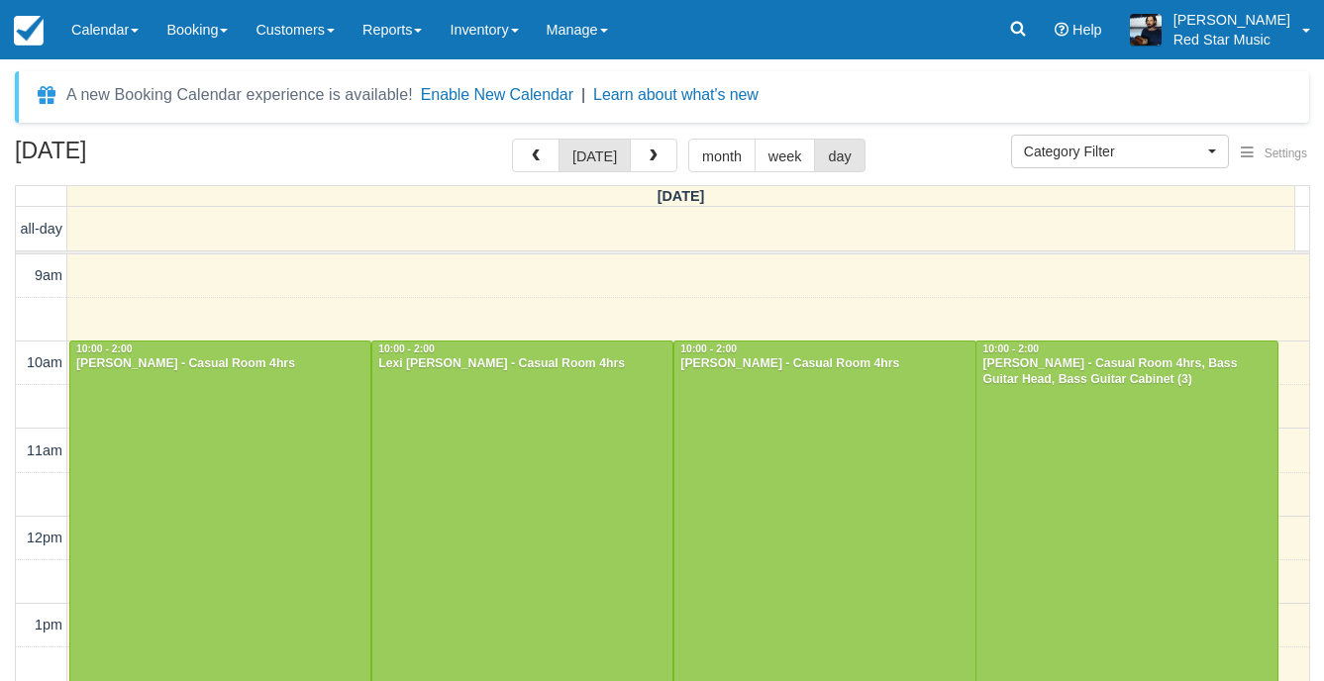
select select
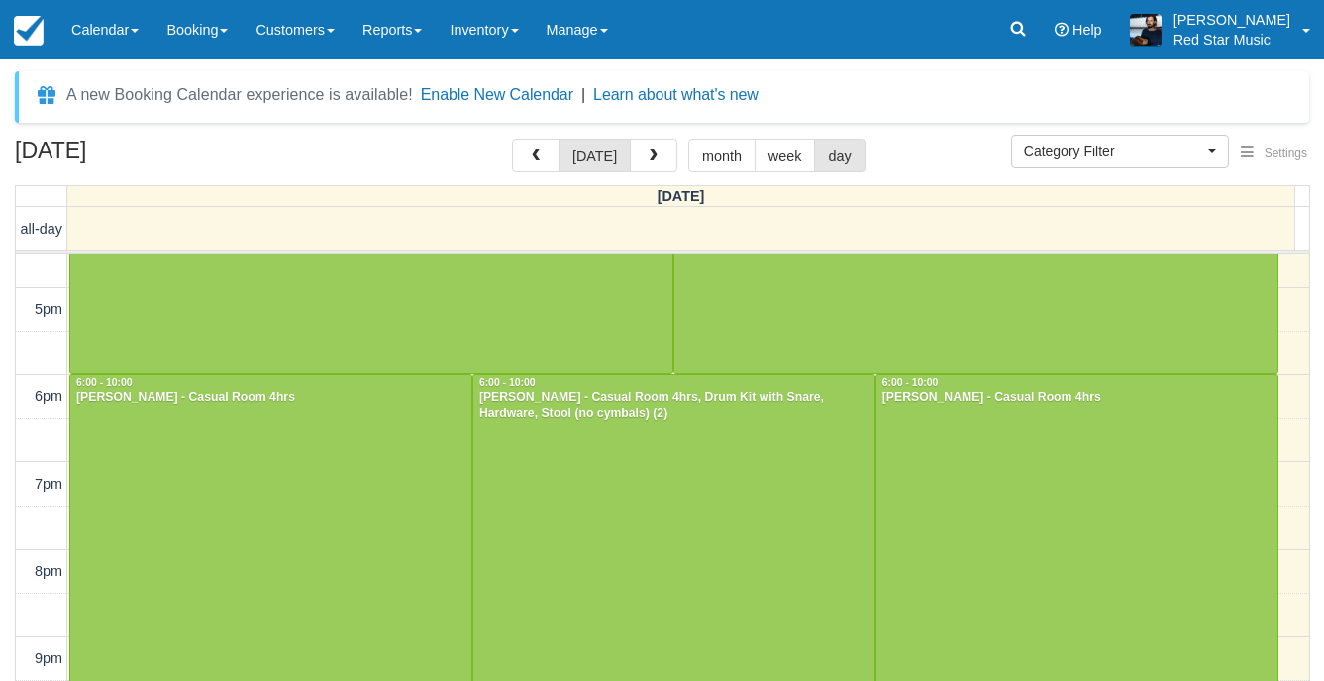
scroll to position [710, 0]
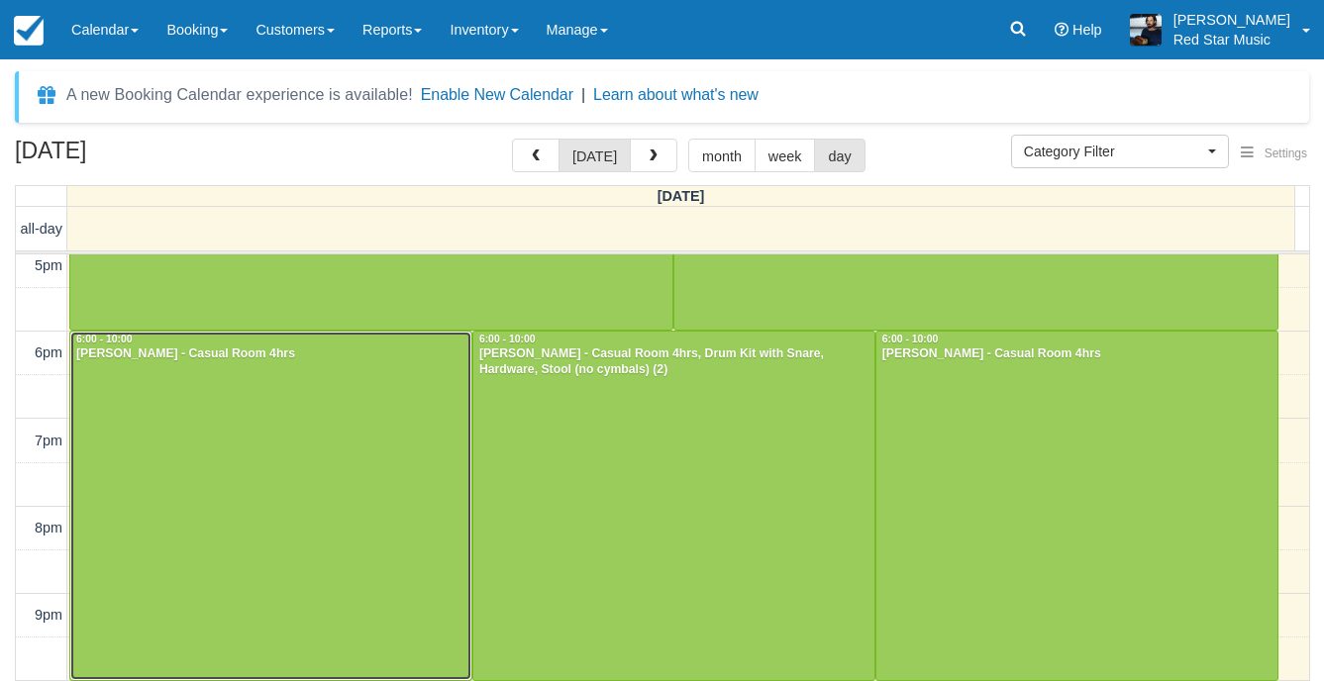
click at [134, 392] on div at bounding box center [270, 506] width 401 height 349
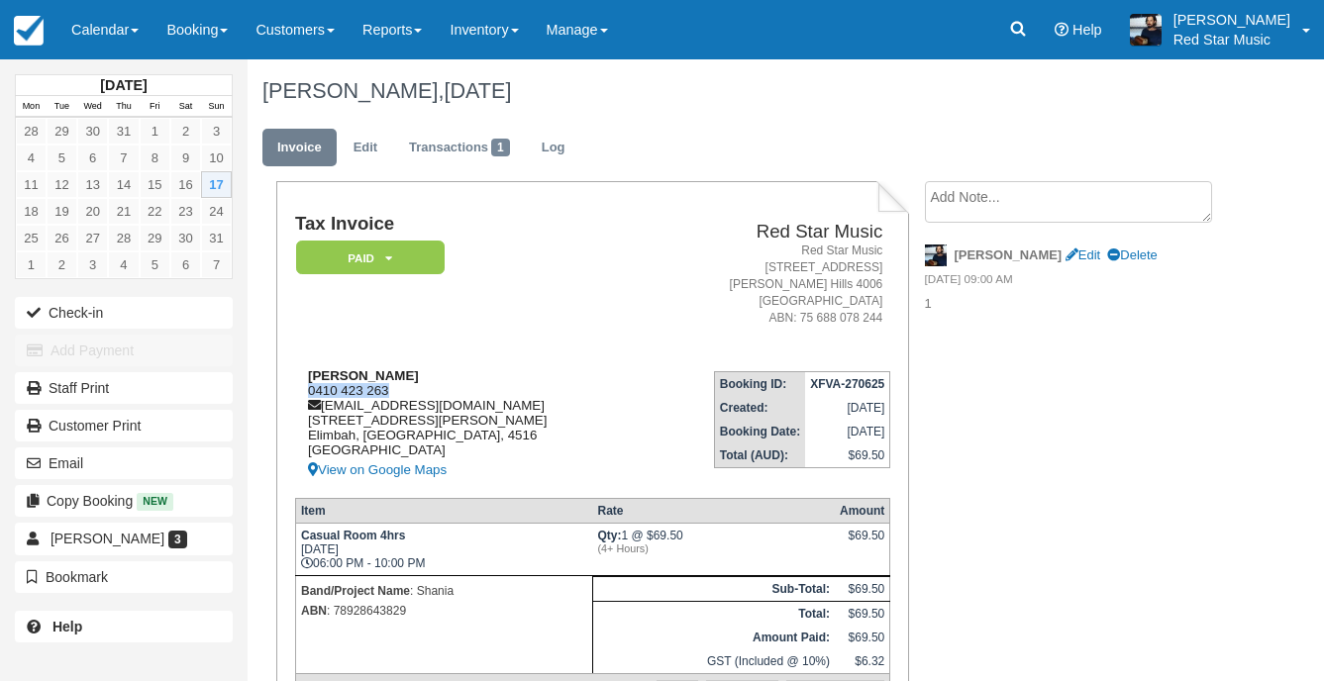
drag, startPoint x: 393, startPoint y: 395, endPoint x: 300, endPoint y: 395, distance: 93.1
click at [300, 395] on div "[PERSON_NAME] 0410 423 263 [EMAIL_ADDRESS][DOMAIN_NAME] [STREET_ADDRESS][PERSON…" at bounding box center [470, 425] width 350 height 114
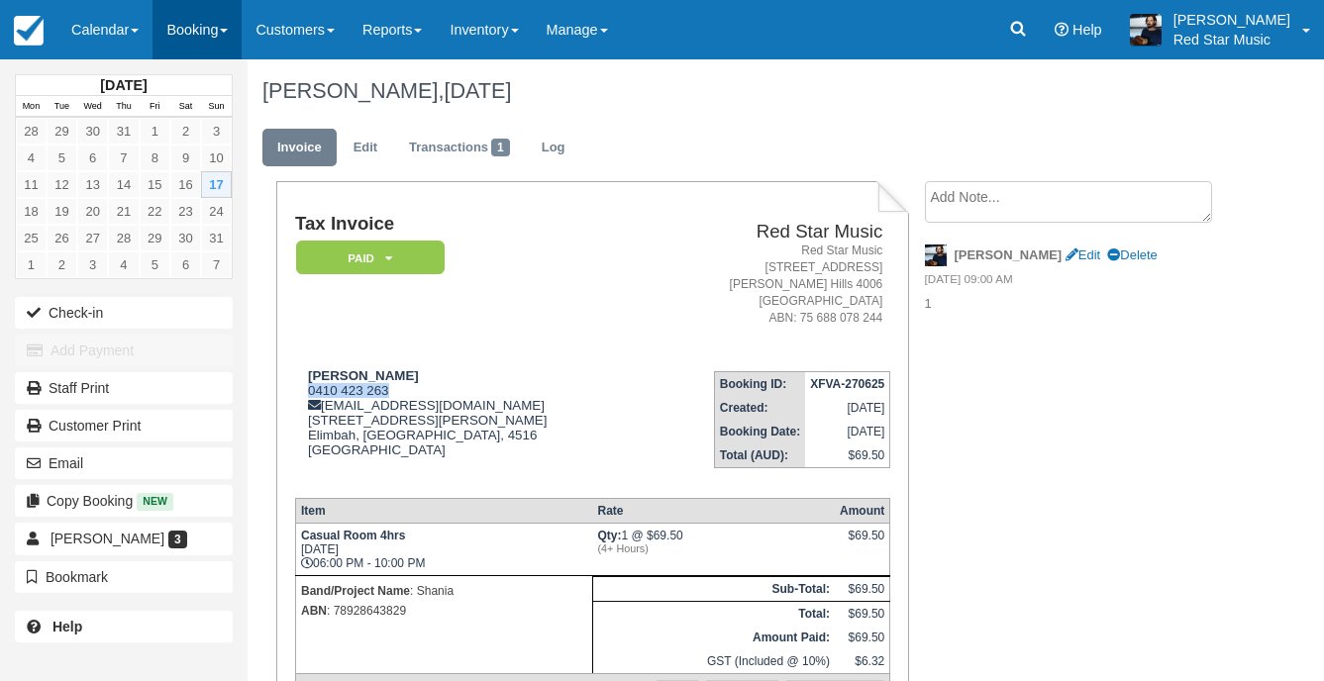
copy div "0410 423 263"
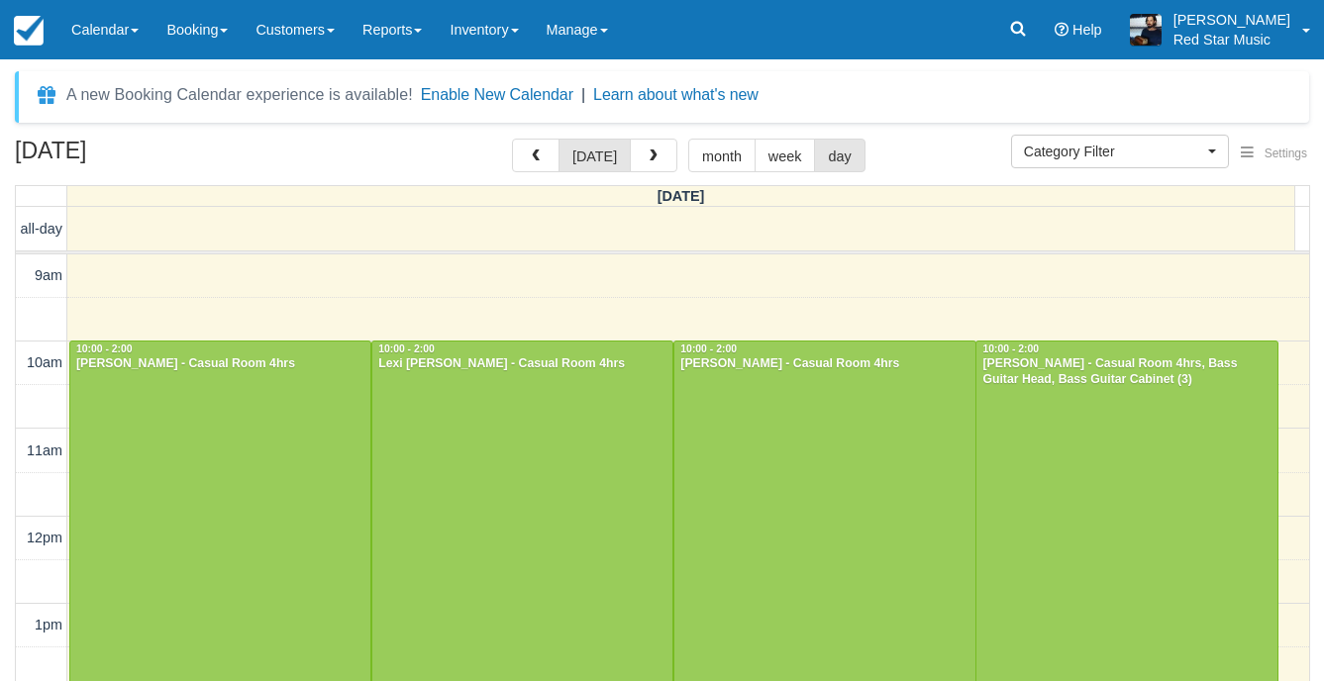
select select
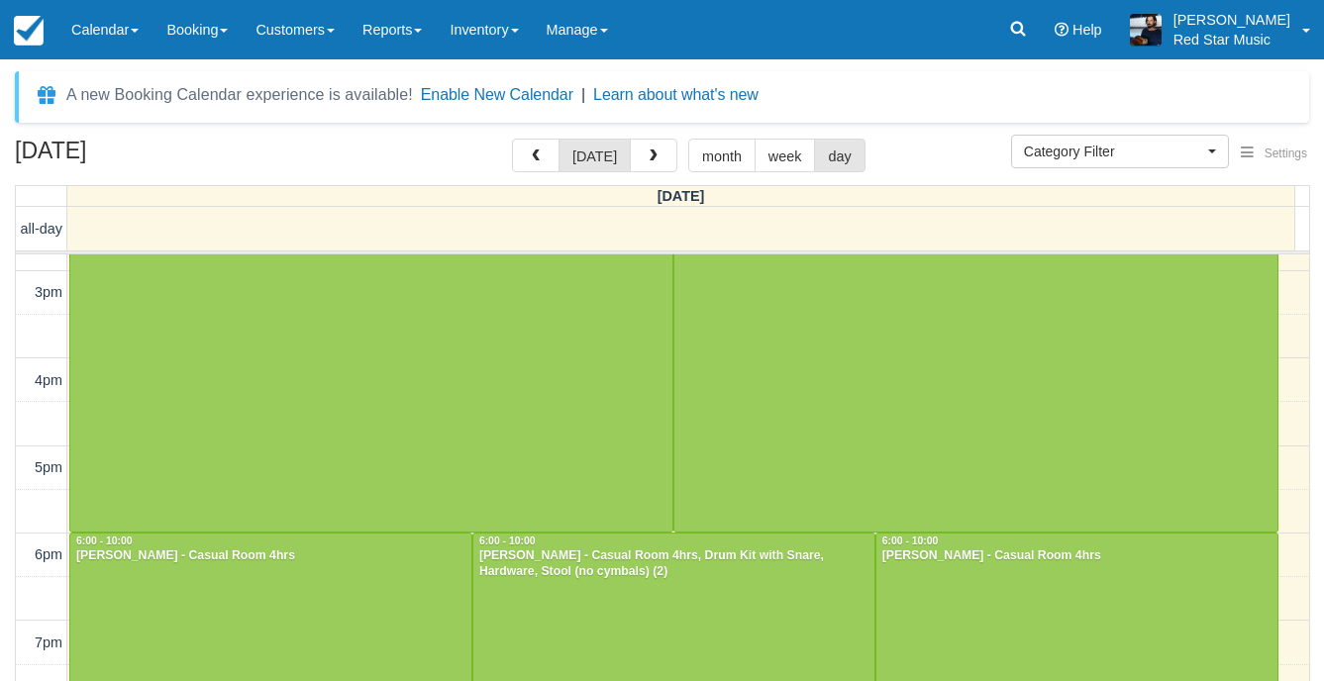
scroll to position [512, 0]
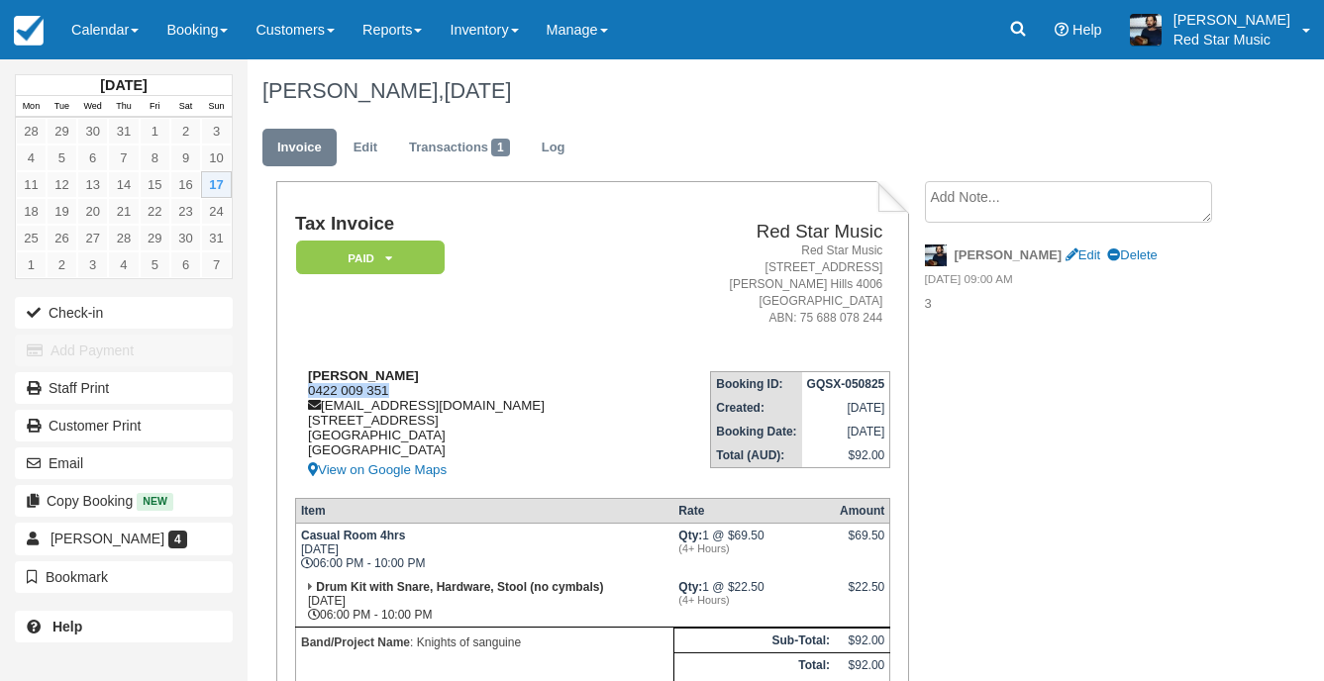
drag, startPoint x: 387, startPoint y: 388, endPoint x: 311, endPoint y: 391, distance: 76.3
click at [311, 391] on div "[PERSON_NAME] 0422 009 351 [EMAIL_ADDRESS][DOMAIN_NAME] [STREET_ADDRESS] View o…" at bounding box center [468, 425] width 346 height 114
copy div "0422 009 351"
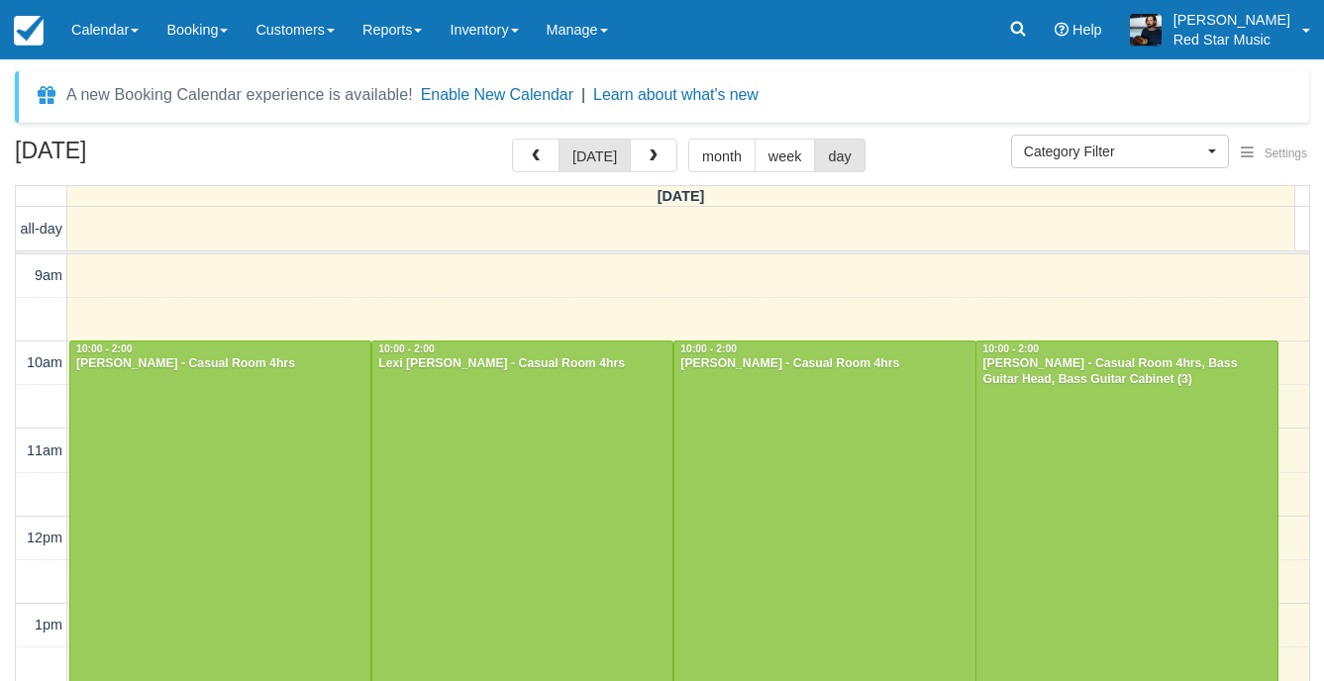
select select
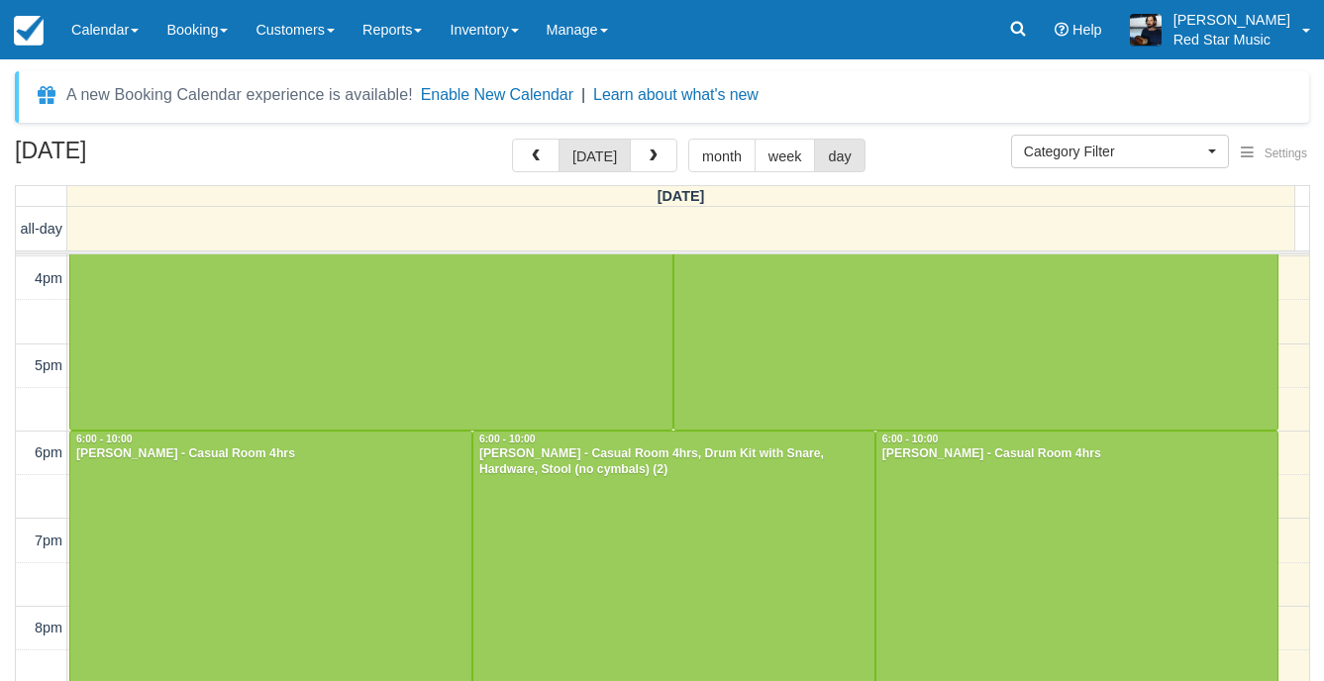
scroll to position [611, 0]
click at [1019, 511] on div at bounding box center [1077, 605] width 401 height 349
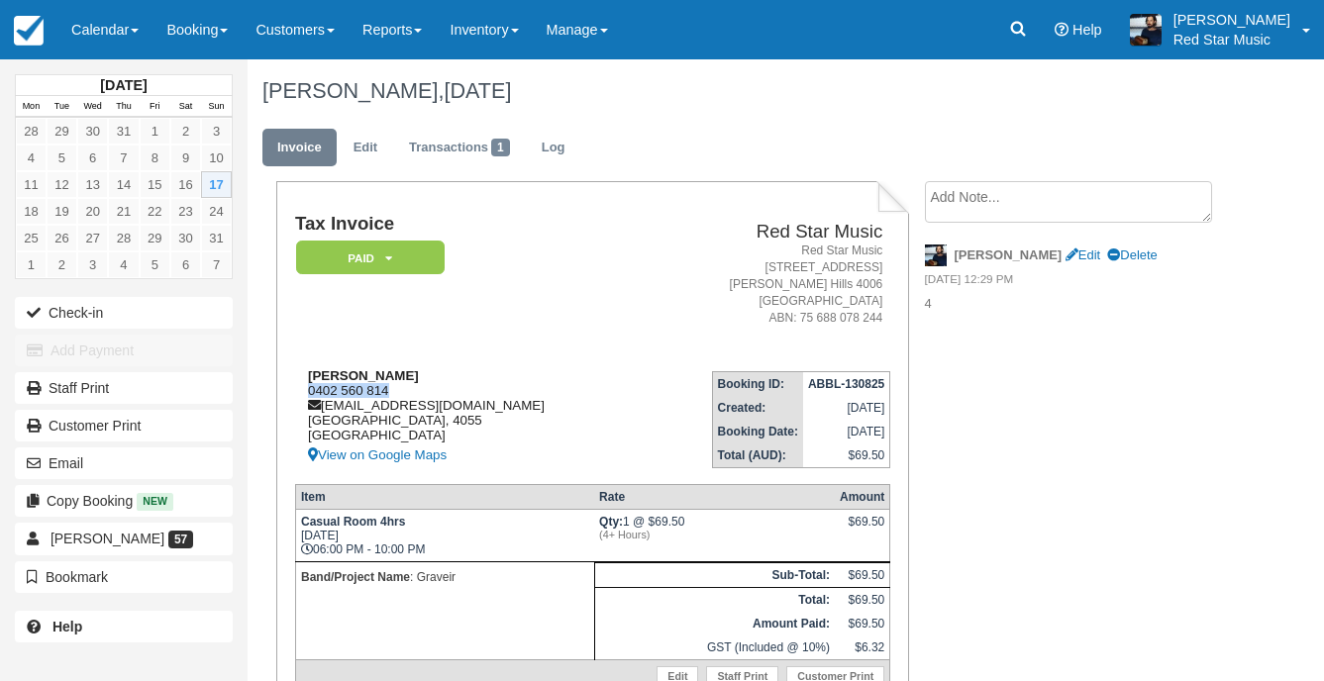
drag, startPoint x: 407, startPoint y: 391, endPoint x: 296, endPoint y: 393, distance: 110.9
click at [296, 393] on div "Nathan Glover 0402 560 814 nathophilia@gmail.com Queensland, 4055 Australia Vie…" at bounding box center [468, 417] width 347 height 99
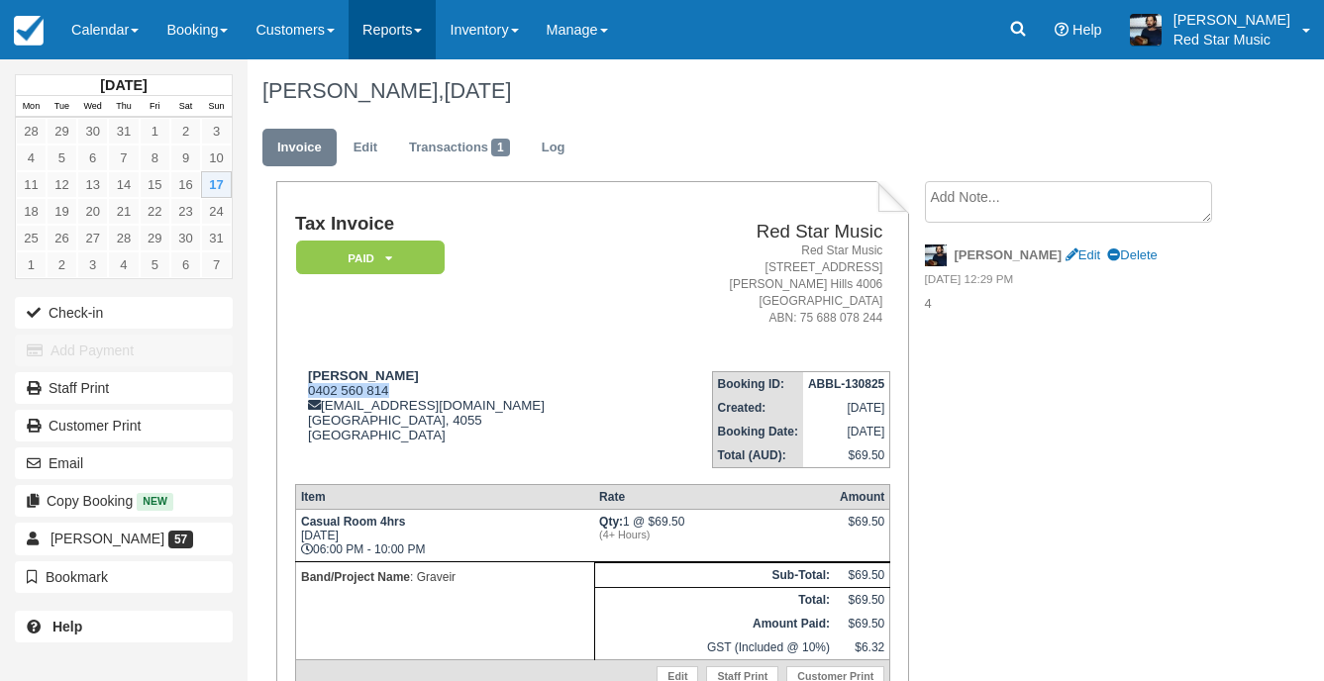
copy div "0402 560 814"
click at [61, 26] on link "Calendar" at bounding box center [104, 29] width 95 height 59
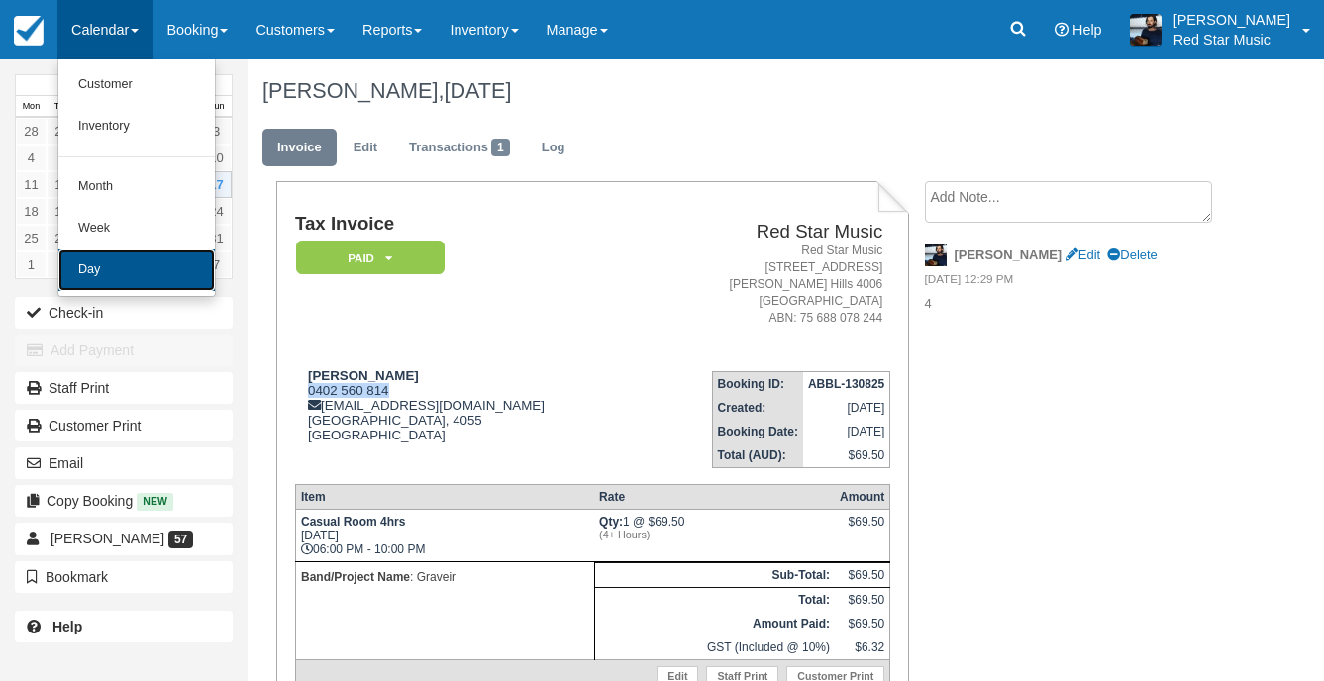
click at [80, 256] on link "Day" at bounding box center [136, 271] width 156 height 42
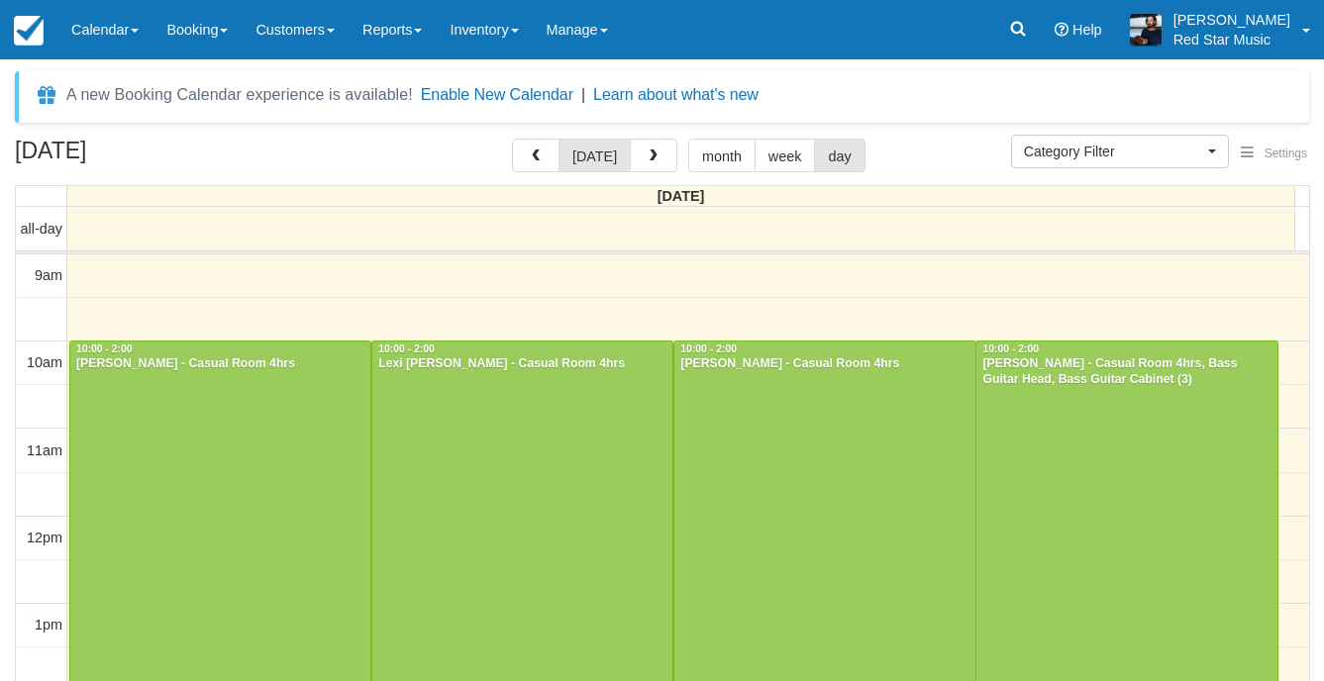
select select
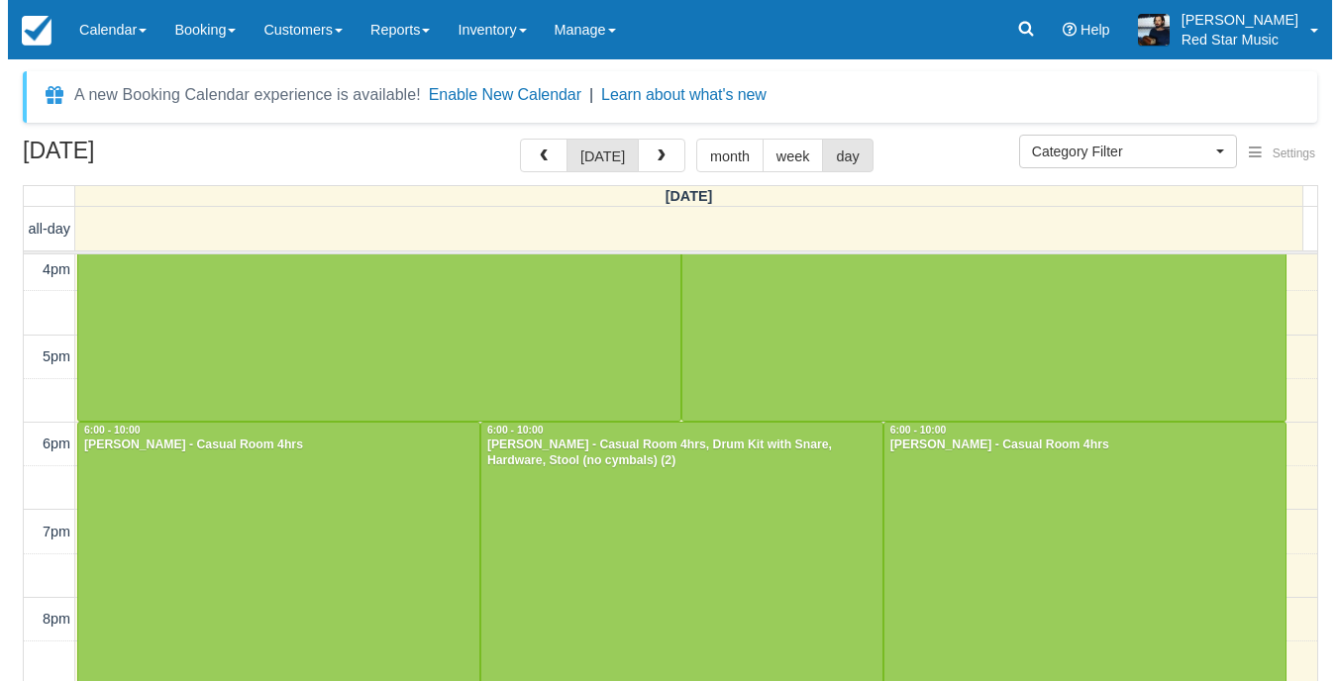
scroll to position [827, 0]
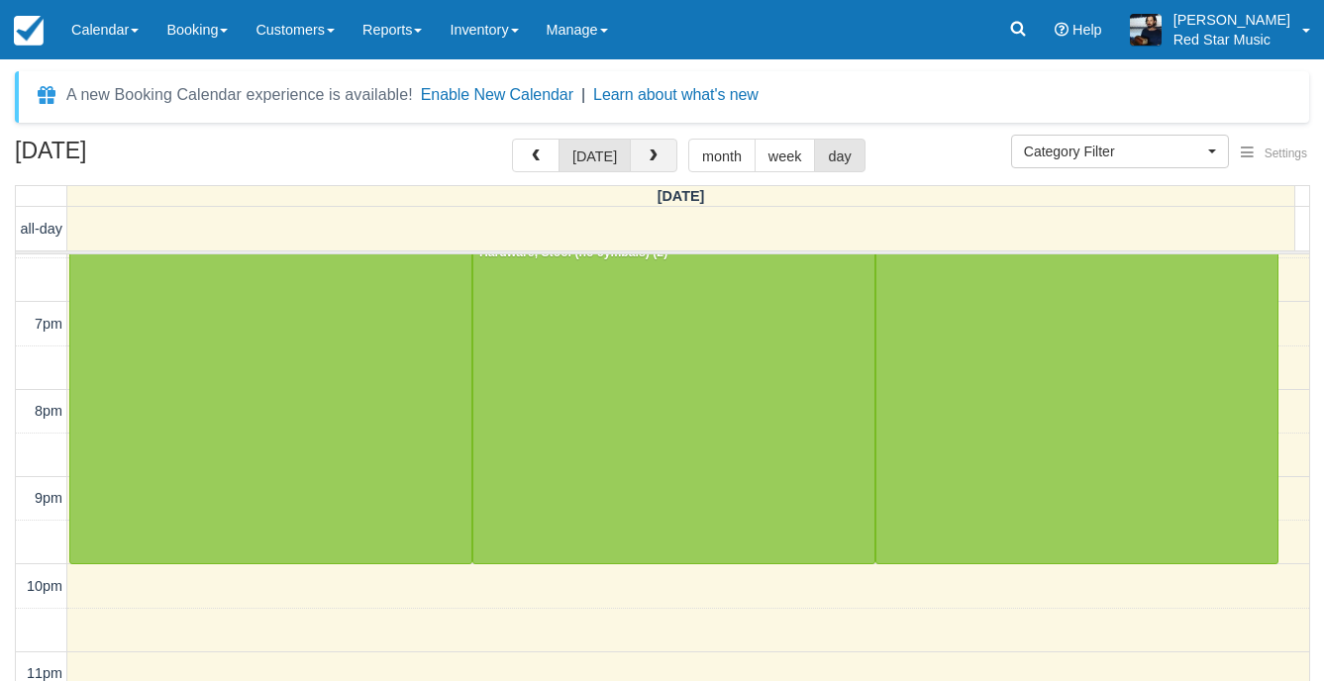
click at [651, 160] on span "button" at bounding box center [654, 157] width 14 height 14
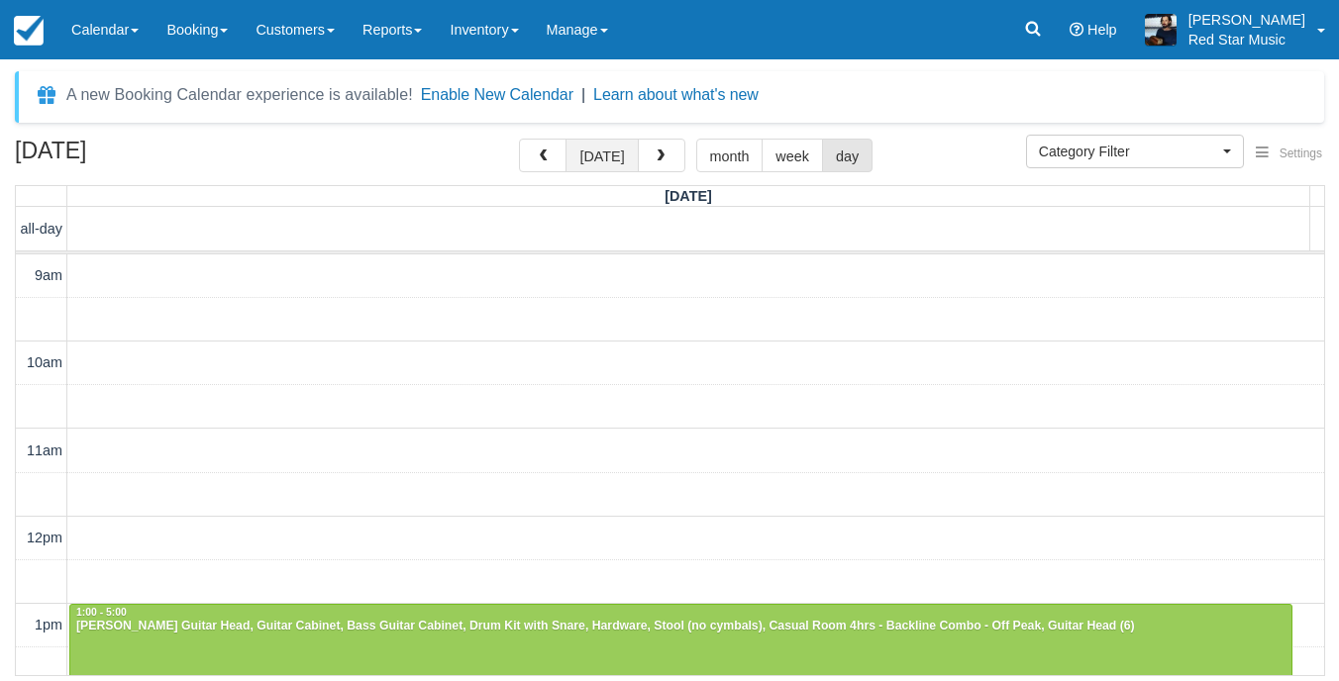
click at [598, 149] on button "[DATE]" at bounding box center [602, 156] width 72 height 34
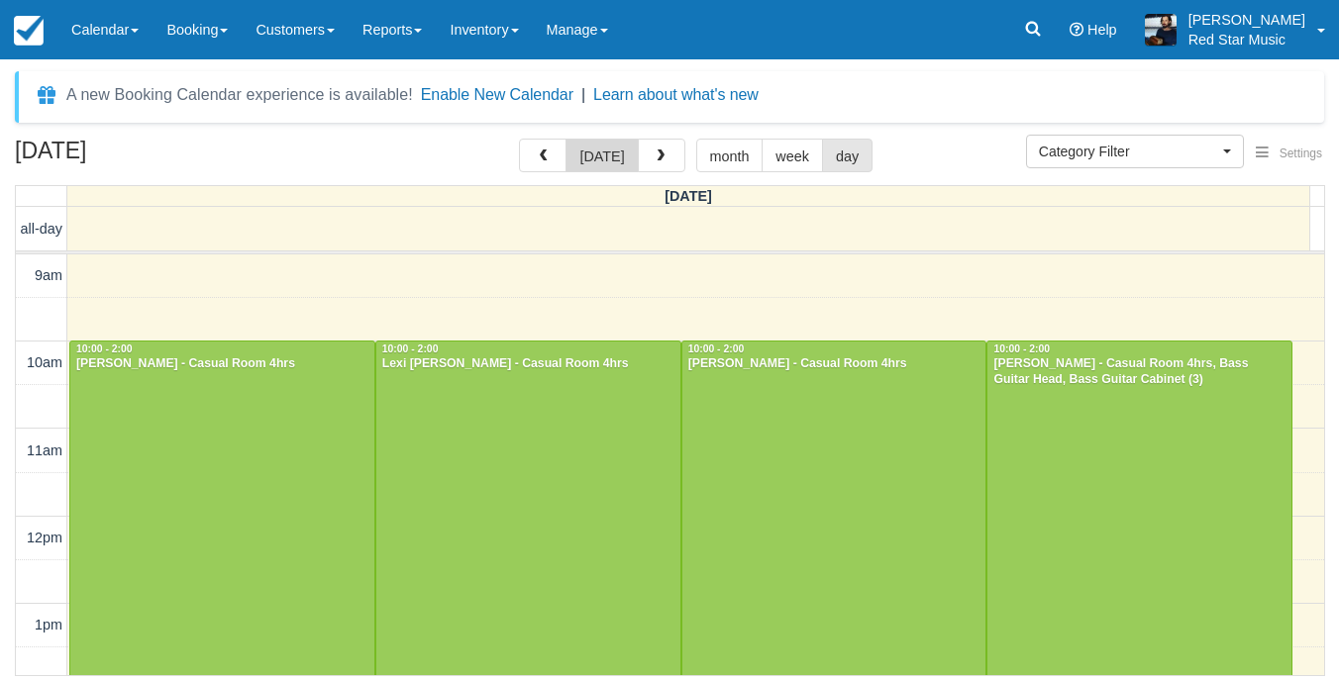
scroll to position [263, 0]
